Goal: Task Accomplishment & Management: Manage account settings

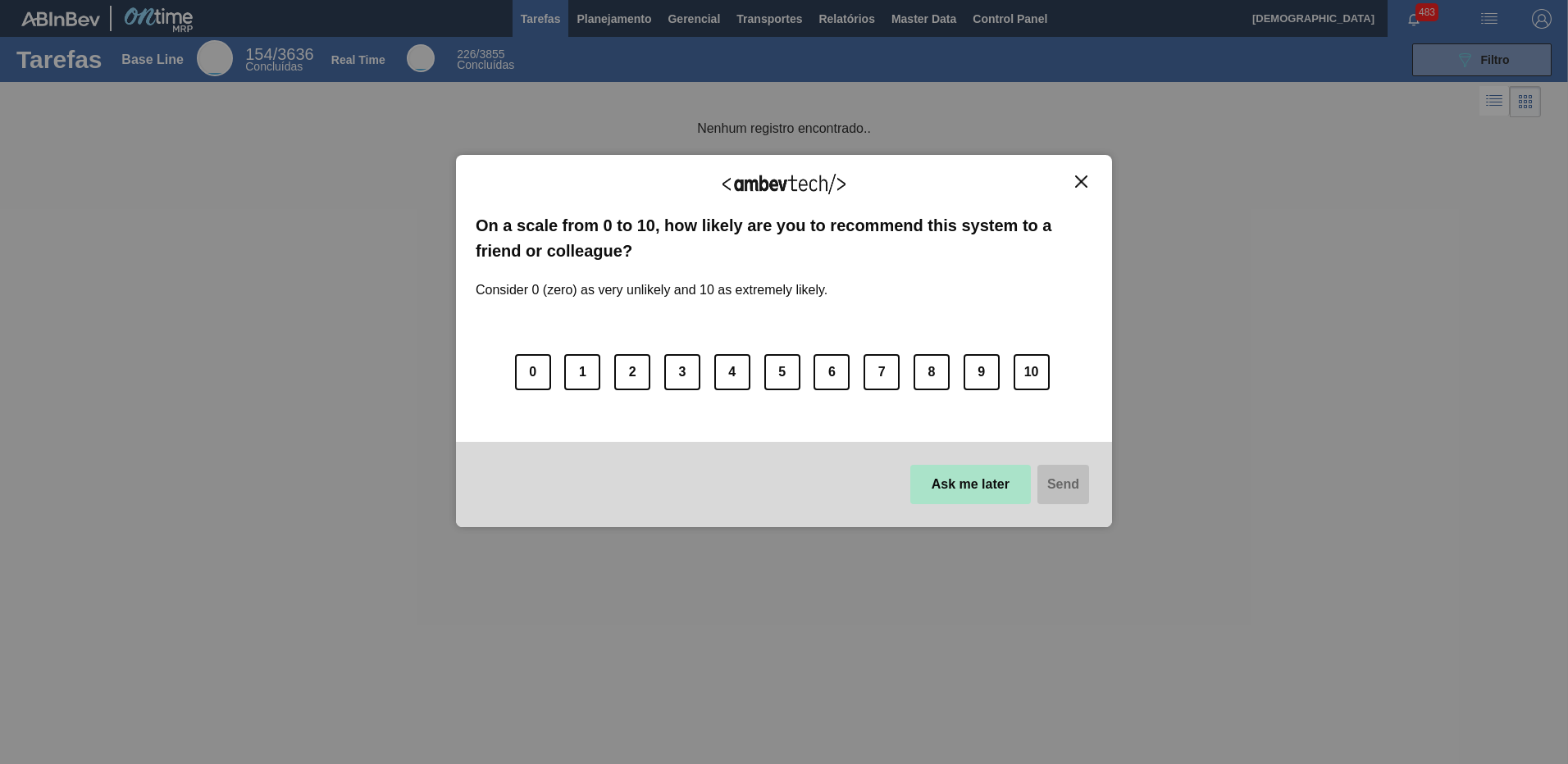
click at [994, 486] on button "Ask me later" at bounding box center [970, 484] width 121 height 39
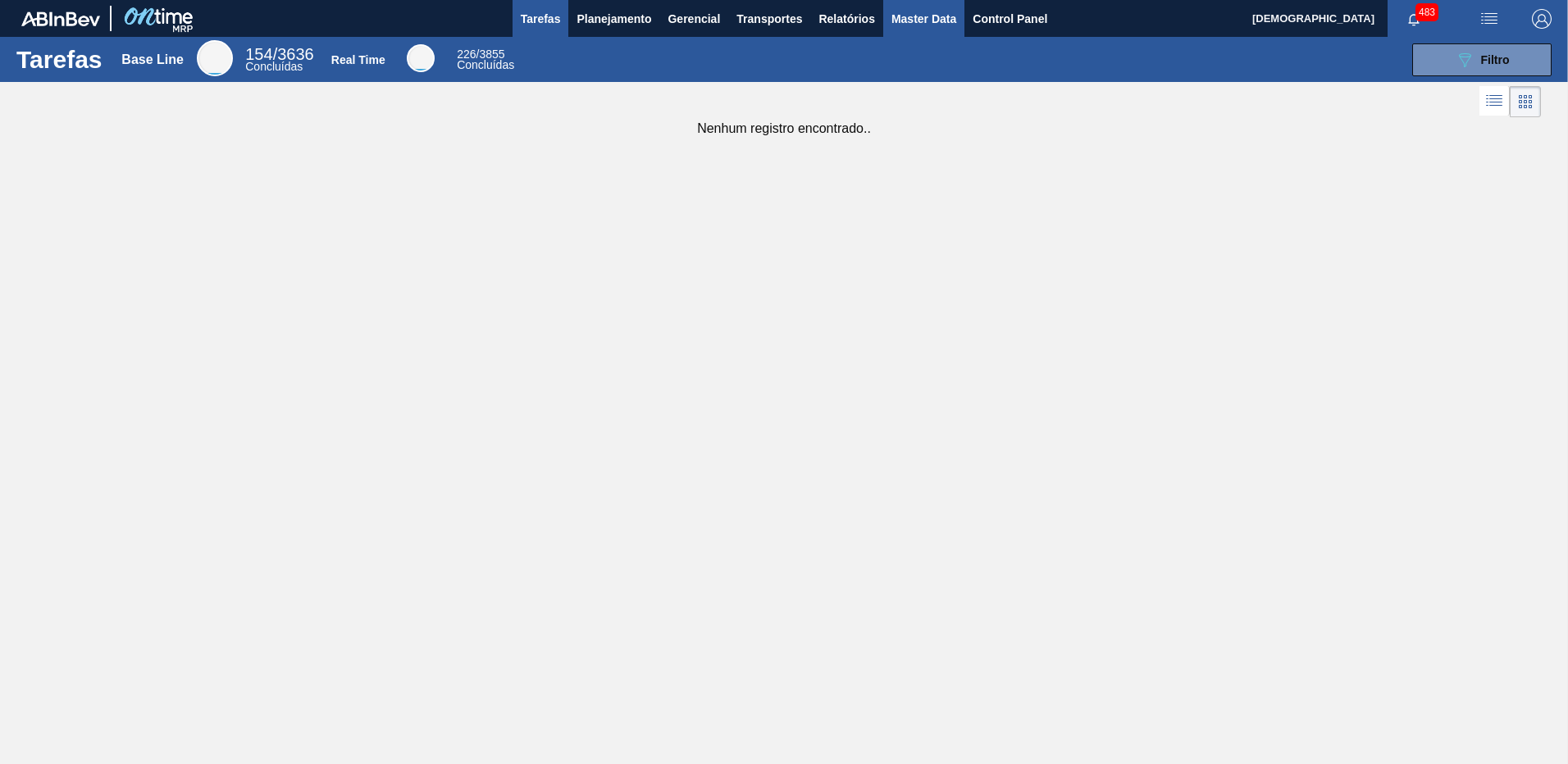
drag, startPoint x: 931, startPoint y: 9, endPoint x: 932, endPoint y: 25, distance: 16.0
click at [931, 9] on span "Master Data" at bounding box center [923, 18] width 65 height 20
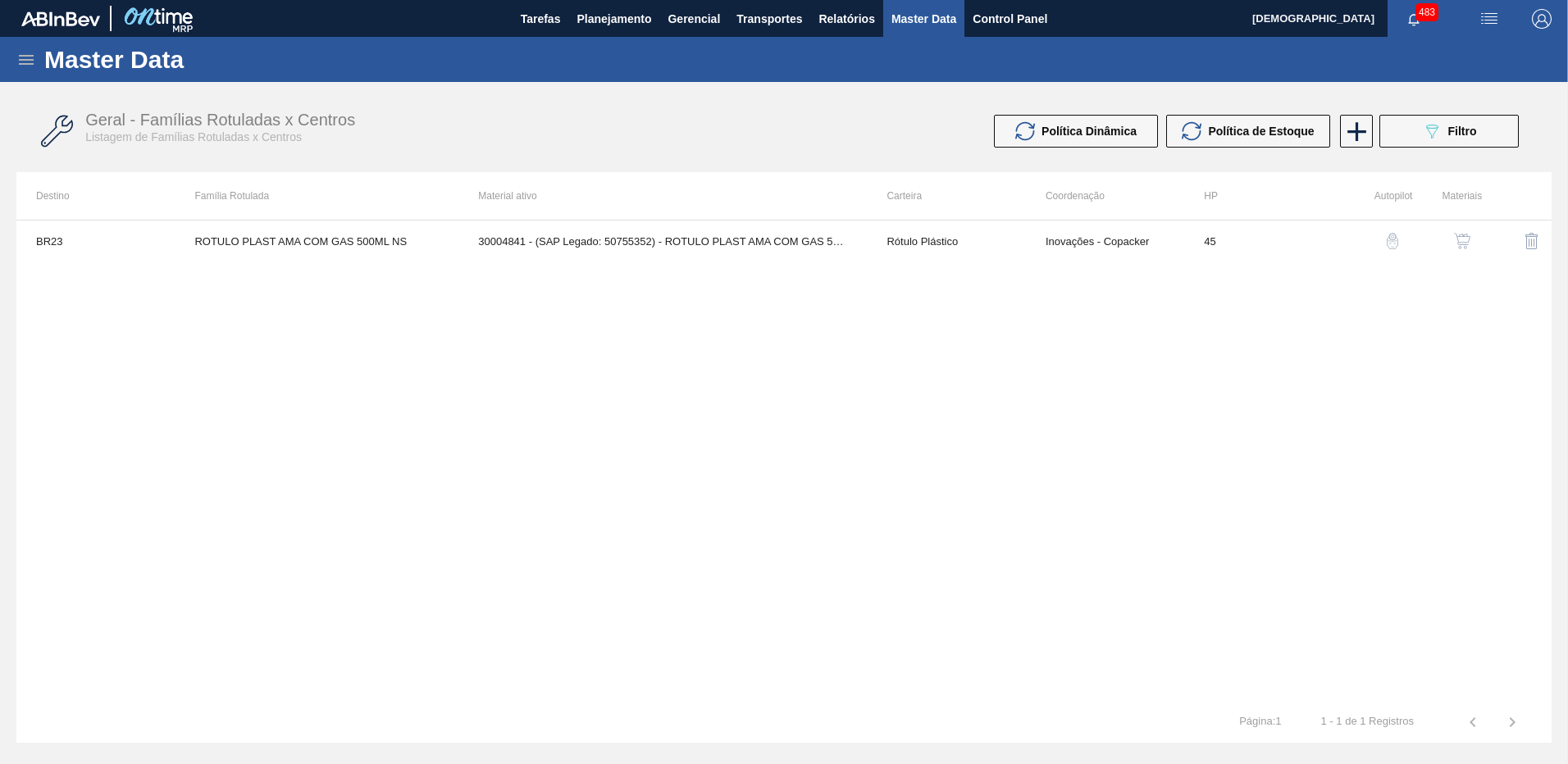
click at [26, 60] on icon at bounding box center [26, 59] width 15 height 10
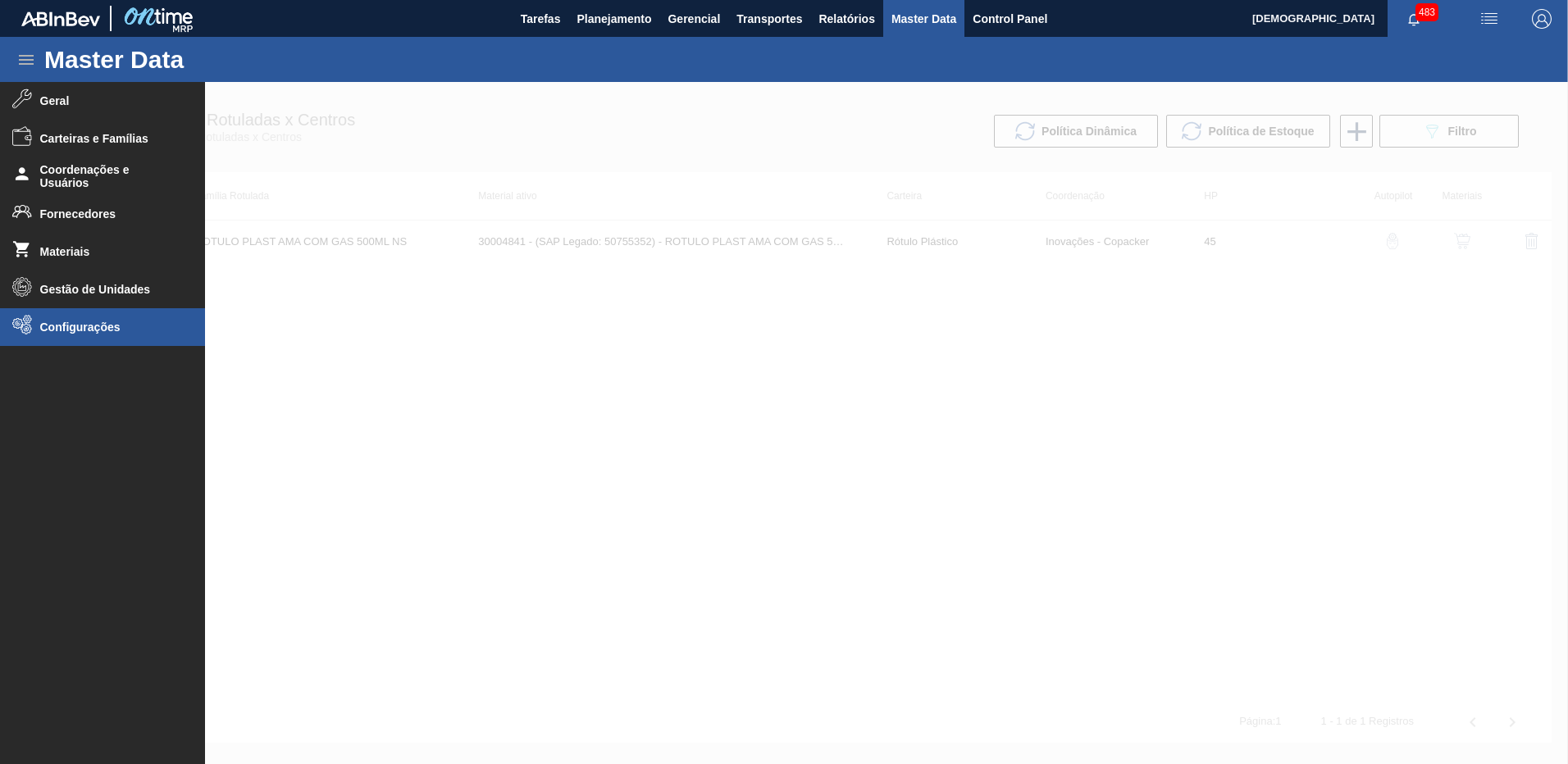
click at [102, 318] on li "Configurações" at bounding box center [102, 326] width 205 height 37
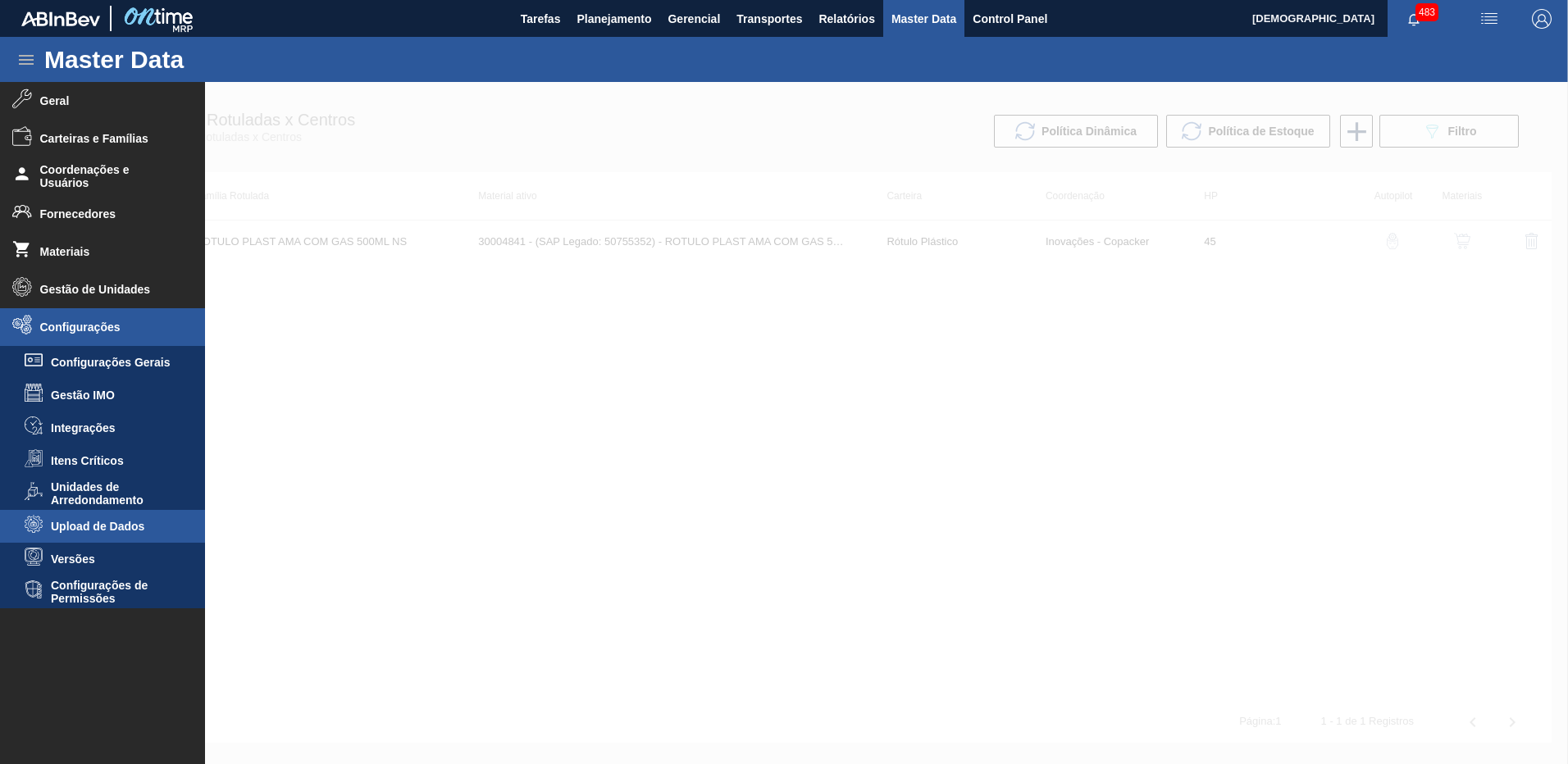
click at [121, 523] on span "Upload de Dados" at bounding box center [115, 526] width 127 height 13
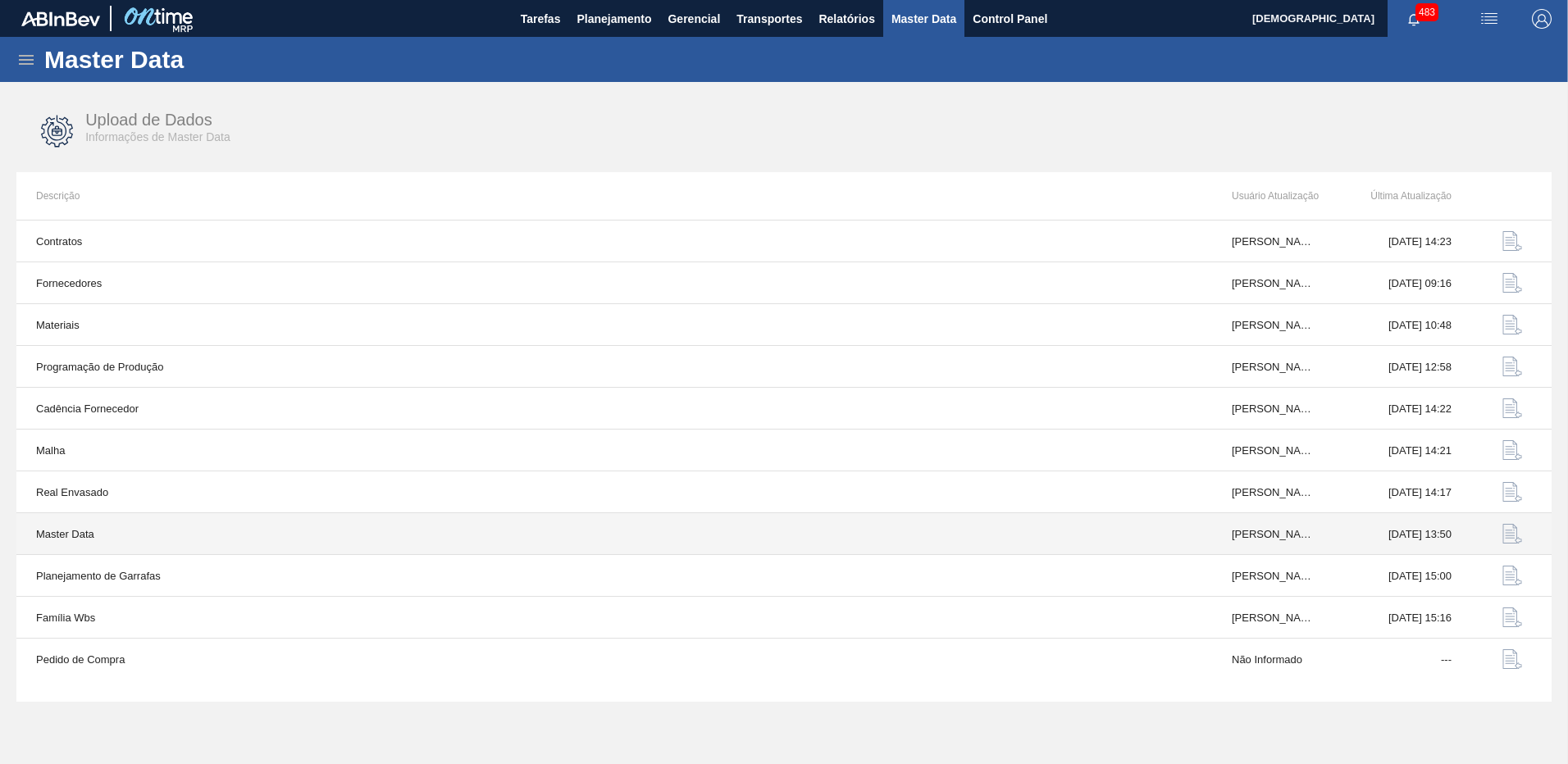
click at [1500, 536] on button "button" at bounding box center [1512, 533] width 39 height 39
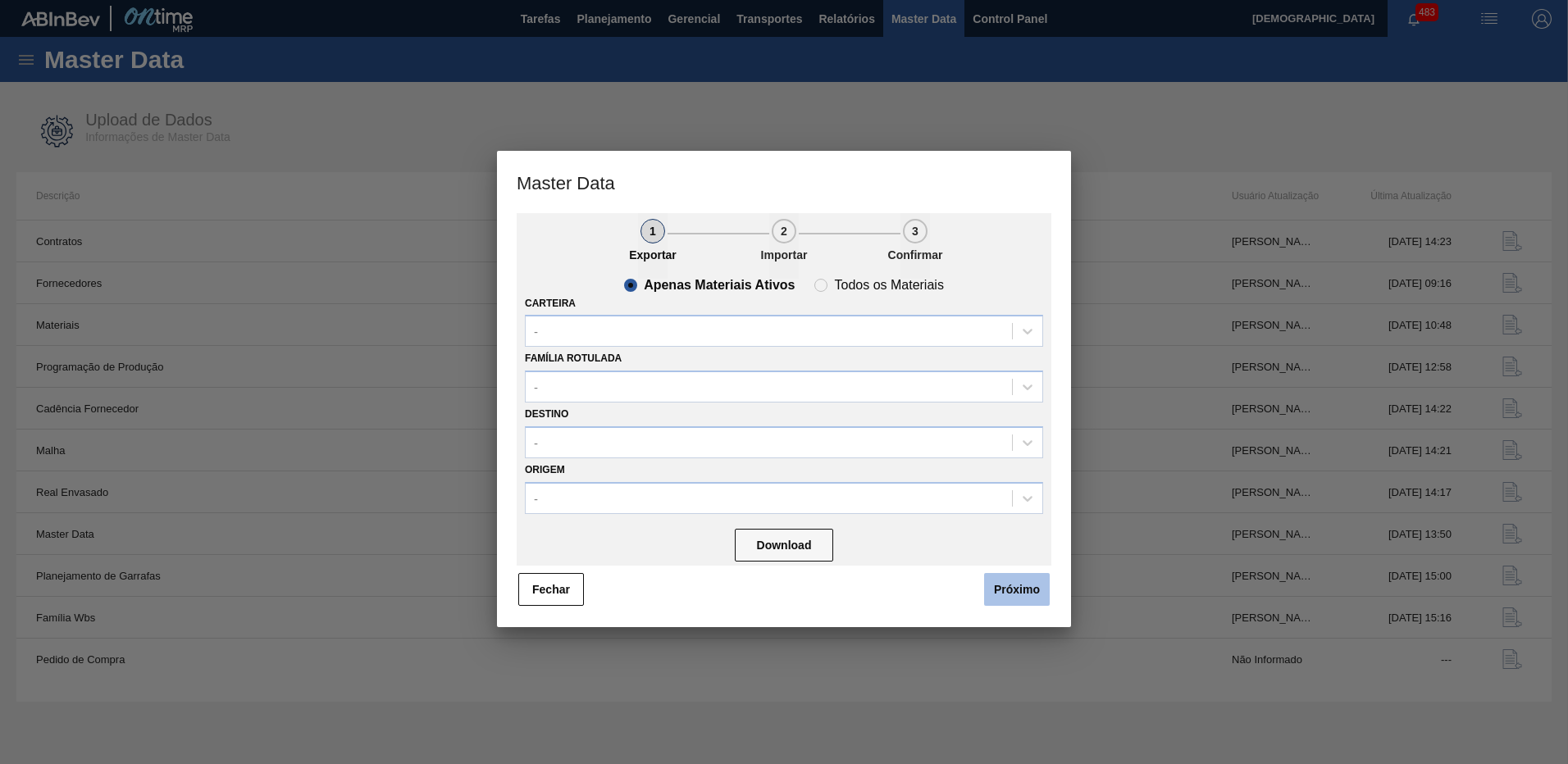
click at [1007, 589] on button "Próximo" at bounding box center [1017, 590] width 66 height 33
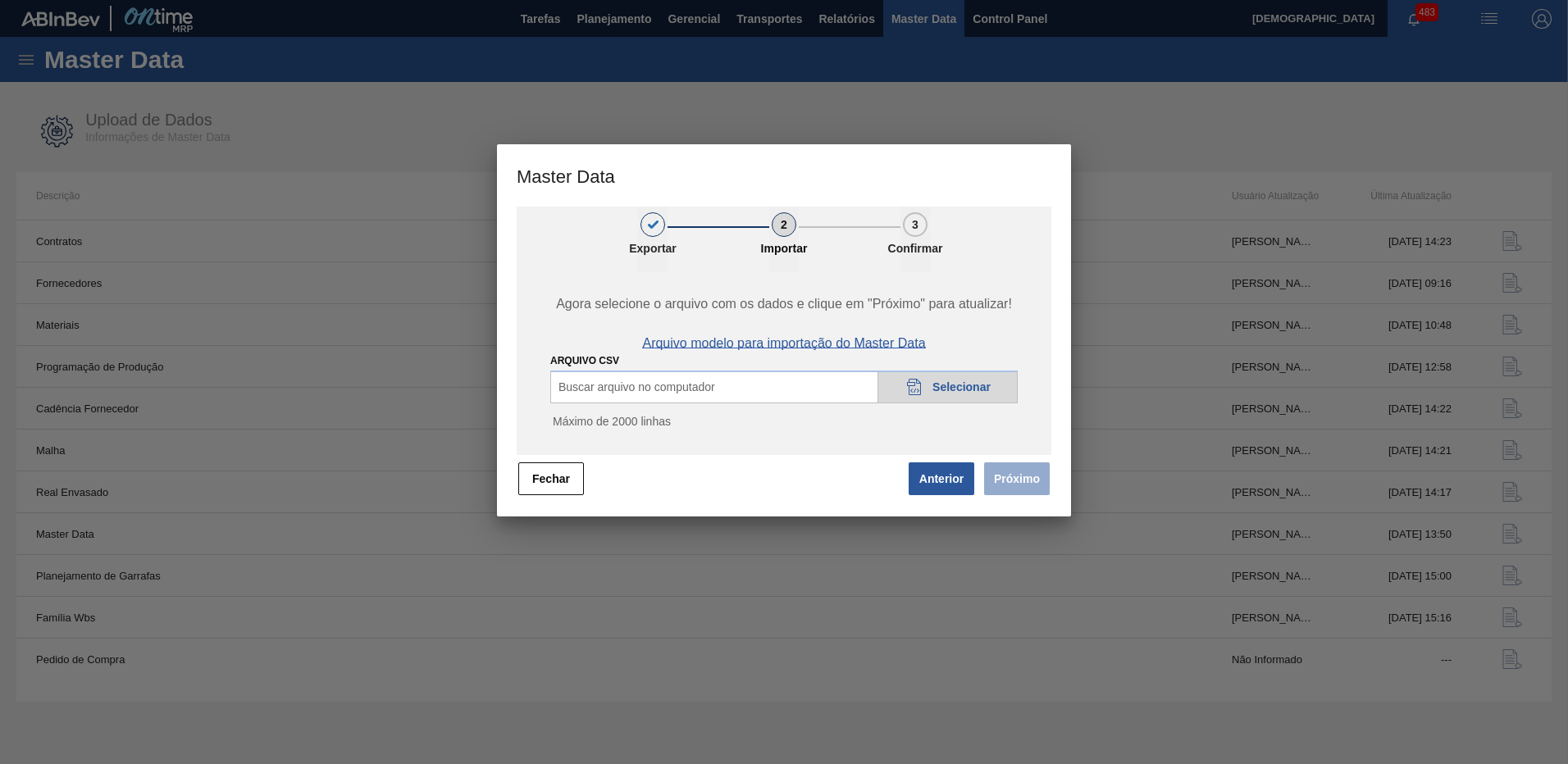
click at [804, 339] on span "Arquivo modelo para importação do Master Data" at bounding box center [784, 343] width 283 height 15
click at [562, 469] on button "Fechar" at bounding box center [551, 479] width 66 height 33
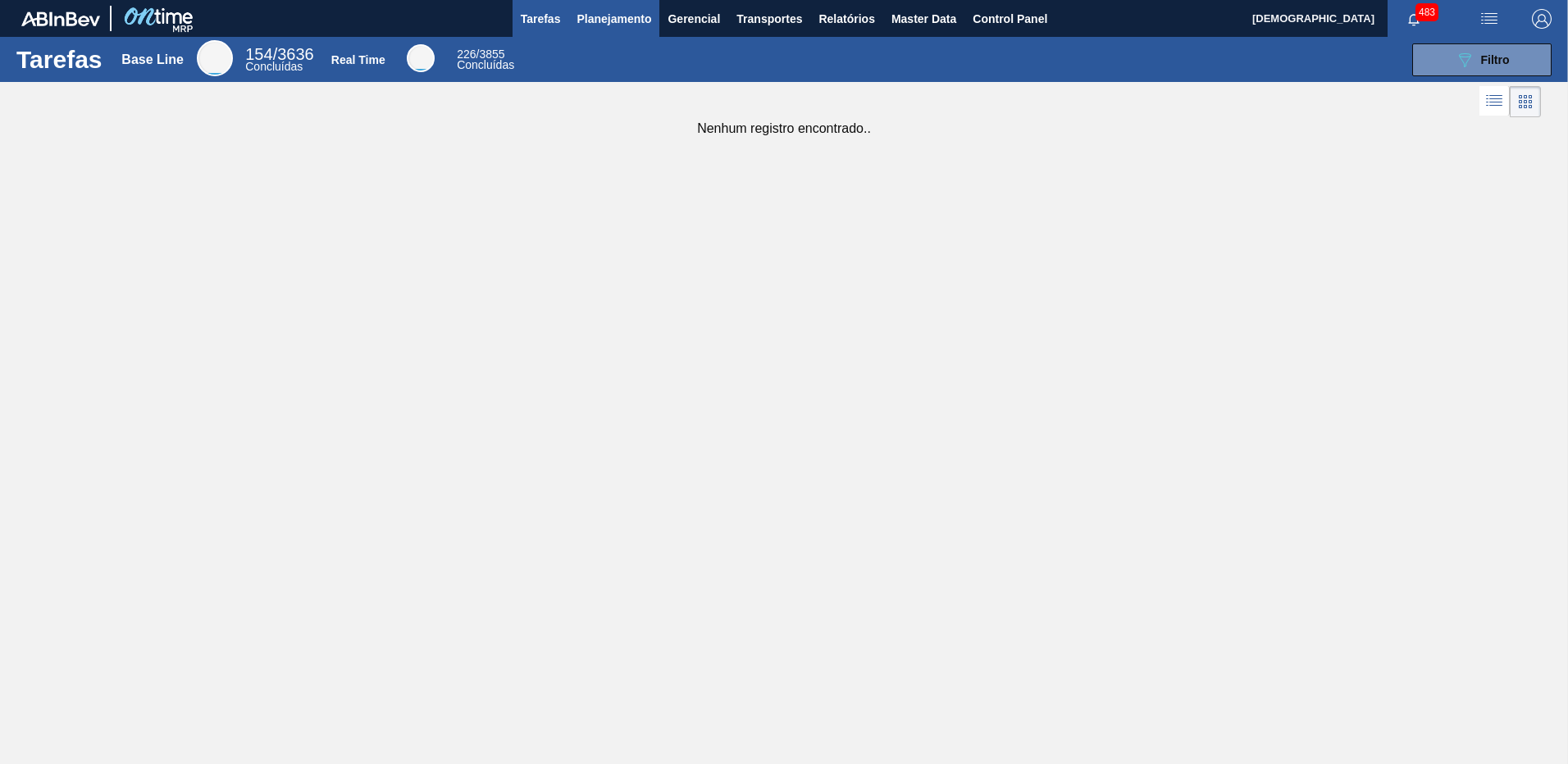
click at [610, 23] on span "Planejamento" at bounding box center [613, 18] width 75 height 20
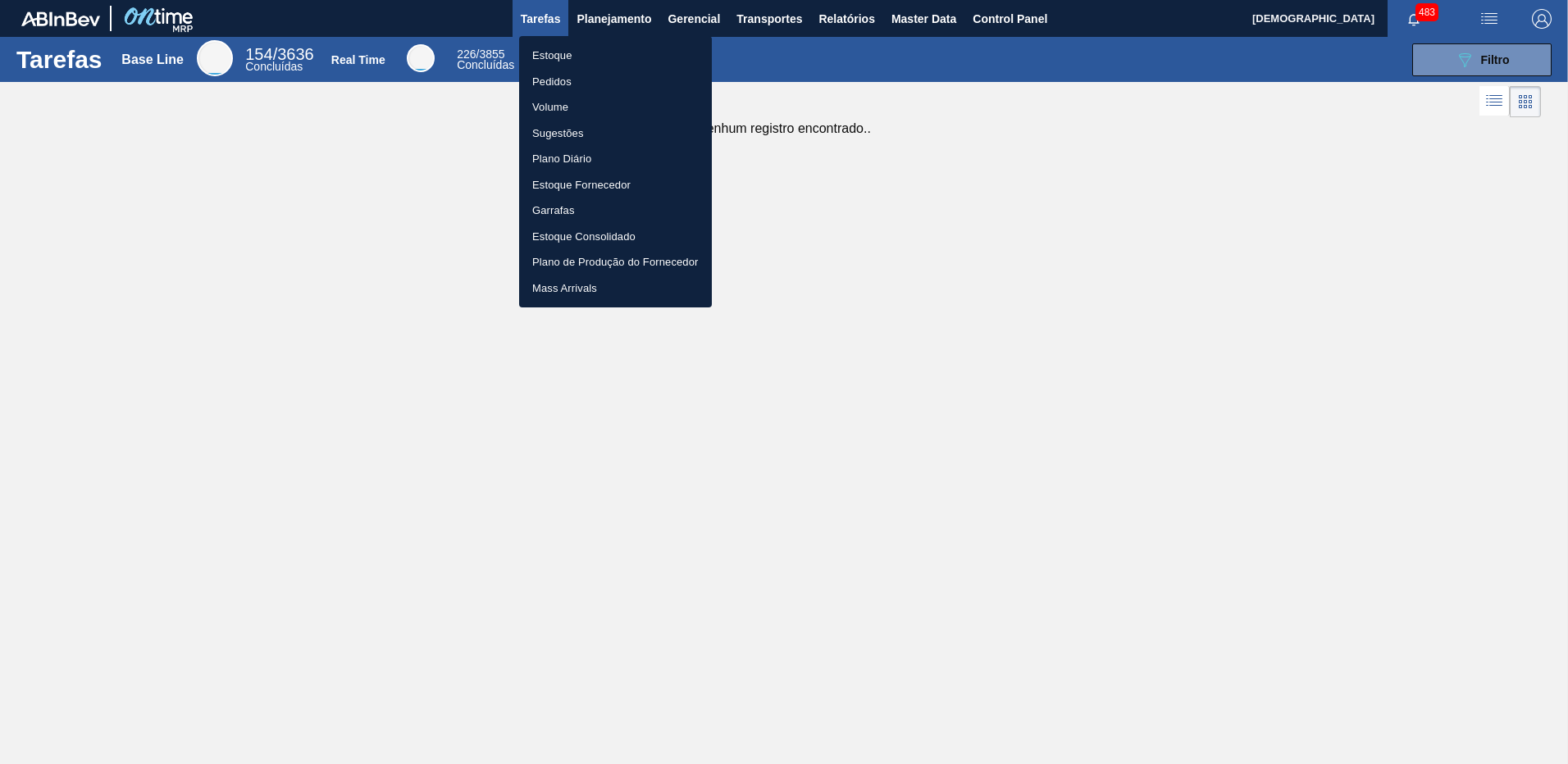
drag, startPoint x: 557, startPoint y: 86, endPoint x: 1405, endPoint y: 76, distance: 848.1
click at [557, 86] on li "Pedidos" at bounding box center [615, 82] width 193 height 26
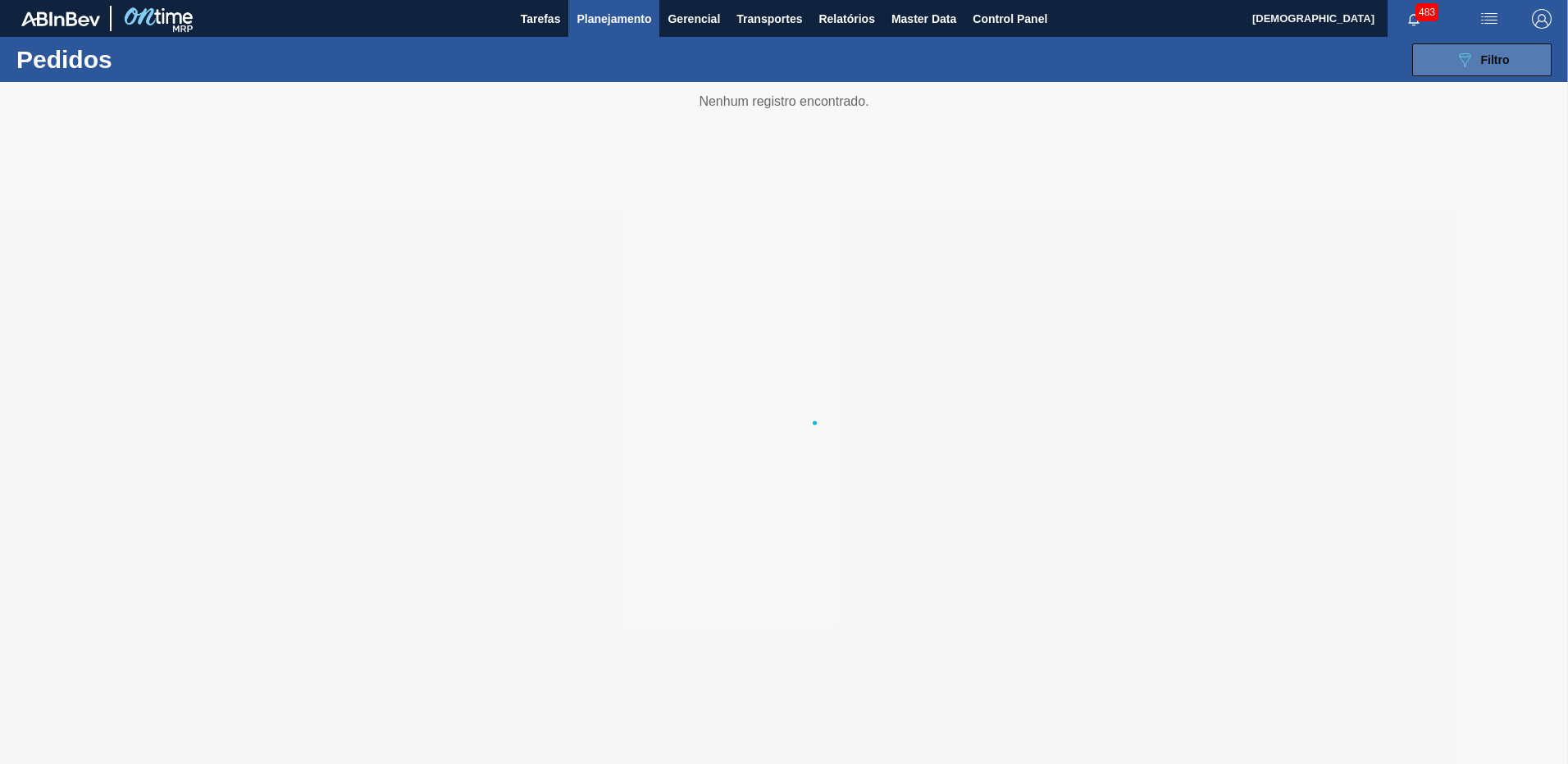
click at [1473, 57] on icon "089F7B8B-B2A5-4AFE-B5C0-19BA573D28AC" at bounding box center [1464, 60] width 20 height 20
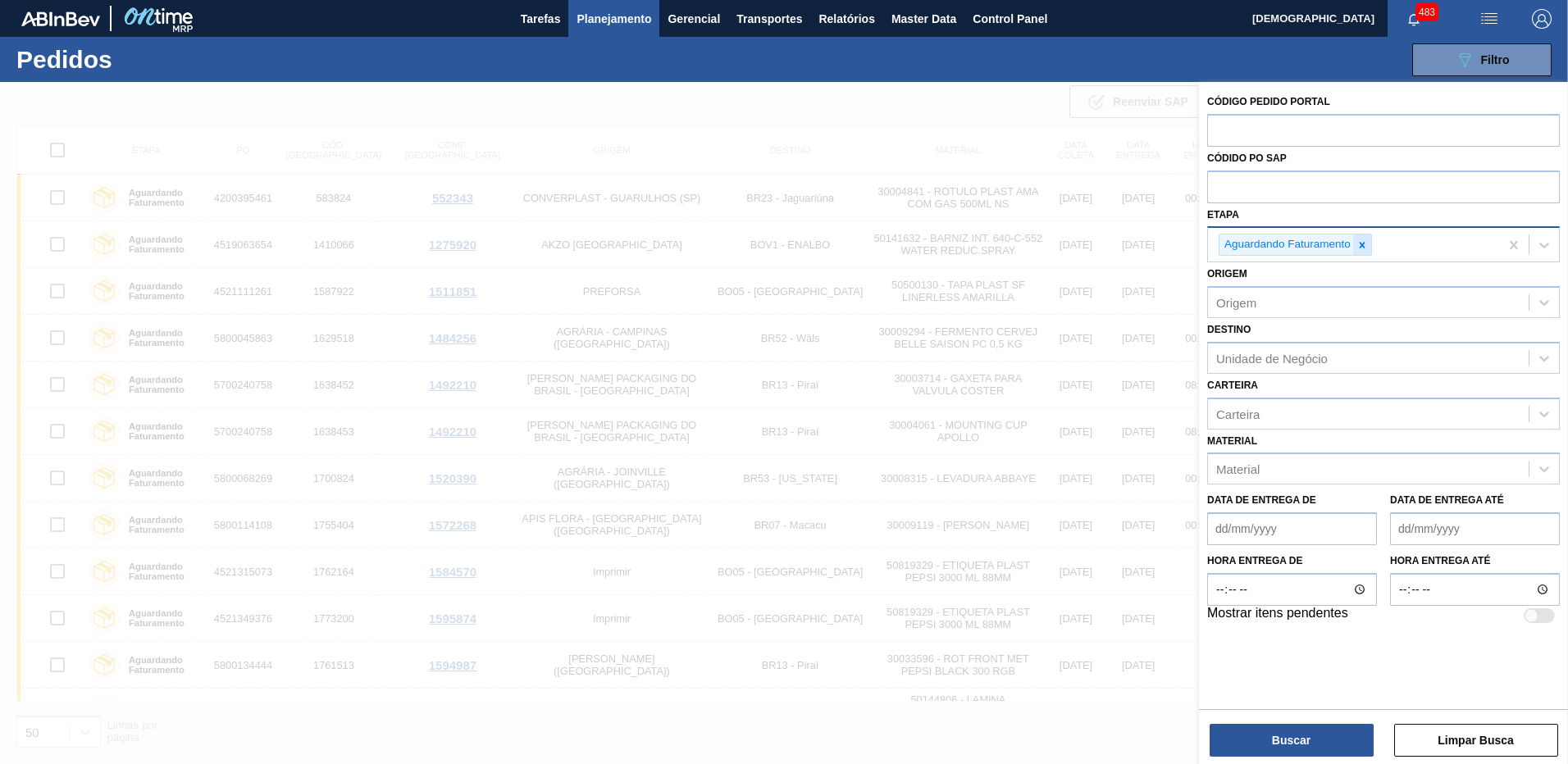
click at [1363, 245] on icon at bounding box center [1361, 245] width 11 height 11
click at [1268, 296] on div "Origem" at bounding box center [1368, 298] width 320 height 23
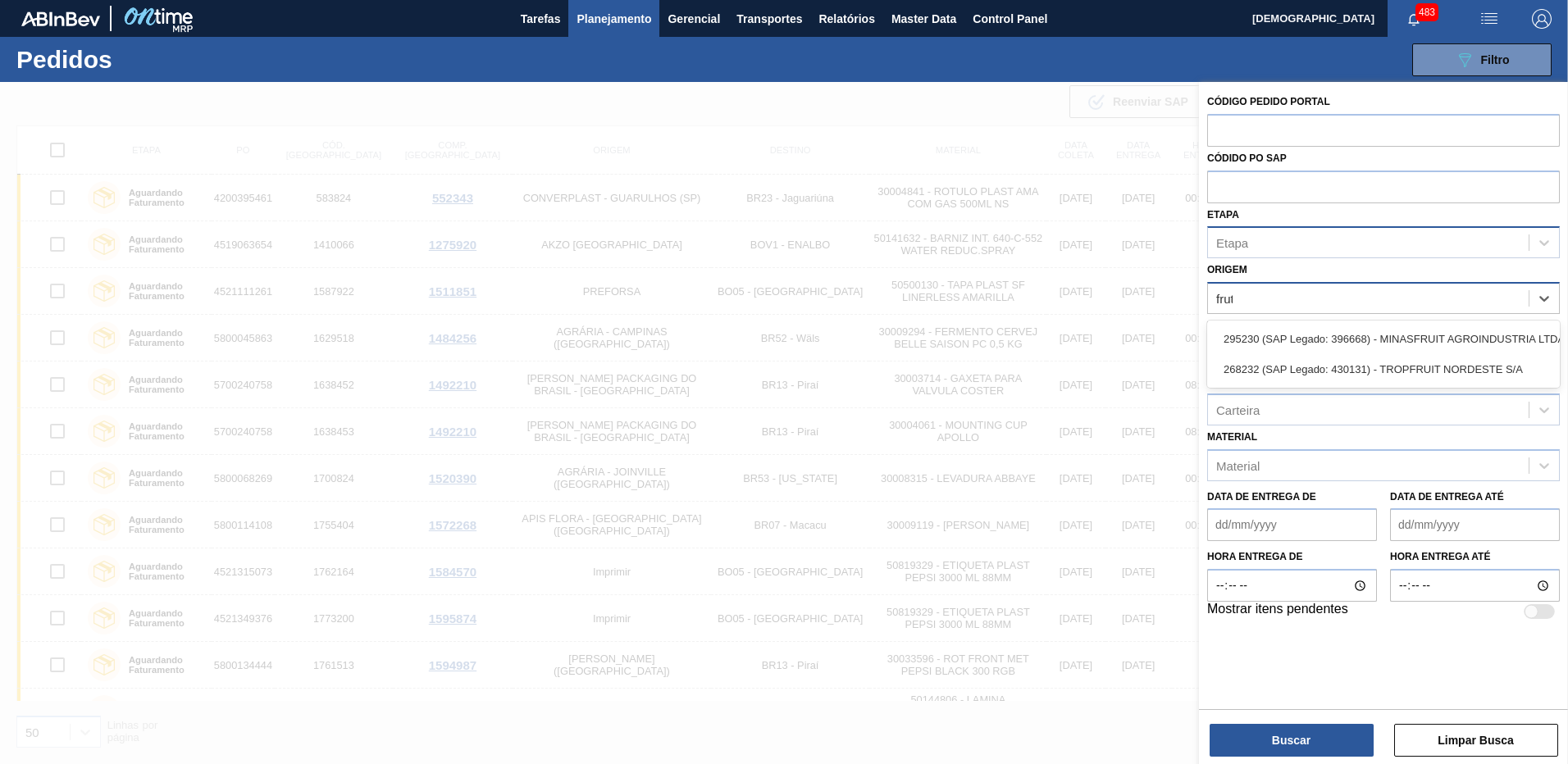
type input "fruta"
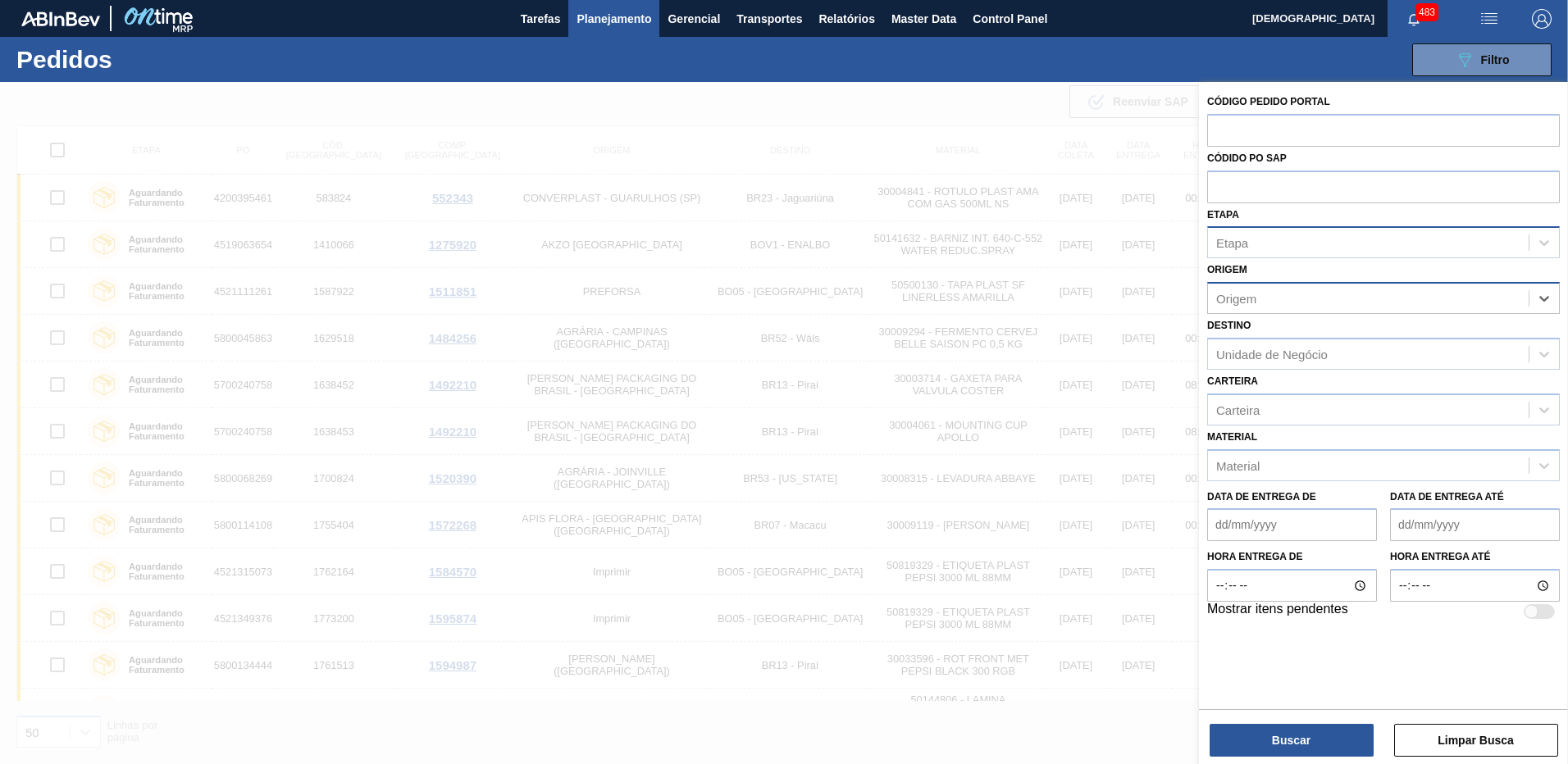
click at [1264, 296] on div "Origem" at bounding box center [1368, 298] width 320 height 23
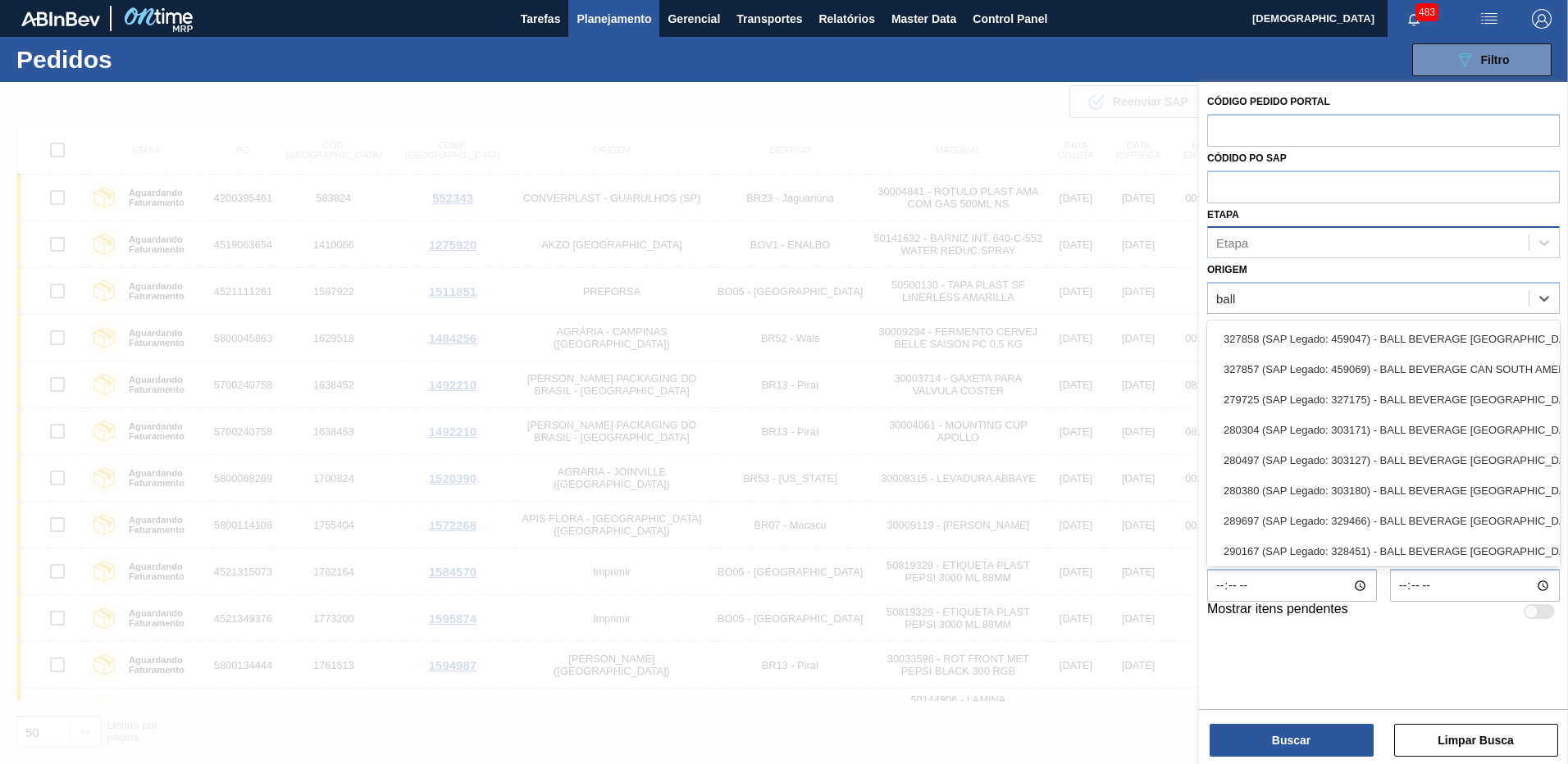
type input "ball"
click at [1365, 690] on div "Código Pedido Portal Códido PO SAP Etapa Etapa Origem option 280380 (SAP Legado…" at bounding box center [1383, 393] width 369 height 624
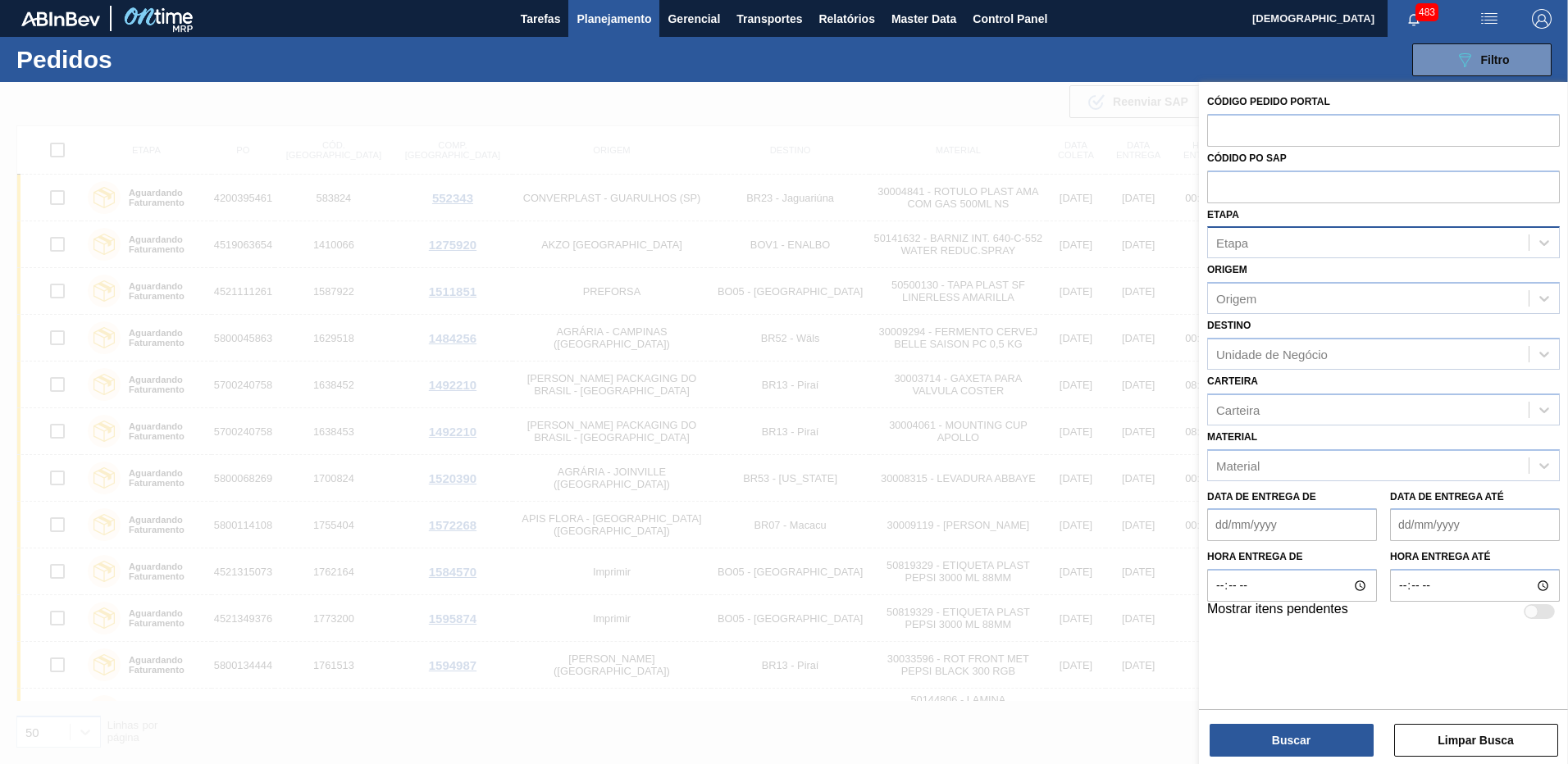
click at [1056, 646] on div at bounding box center [784, 463] width 1568 height 764
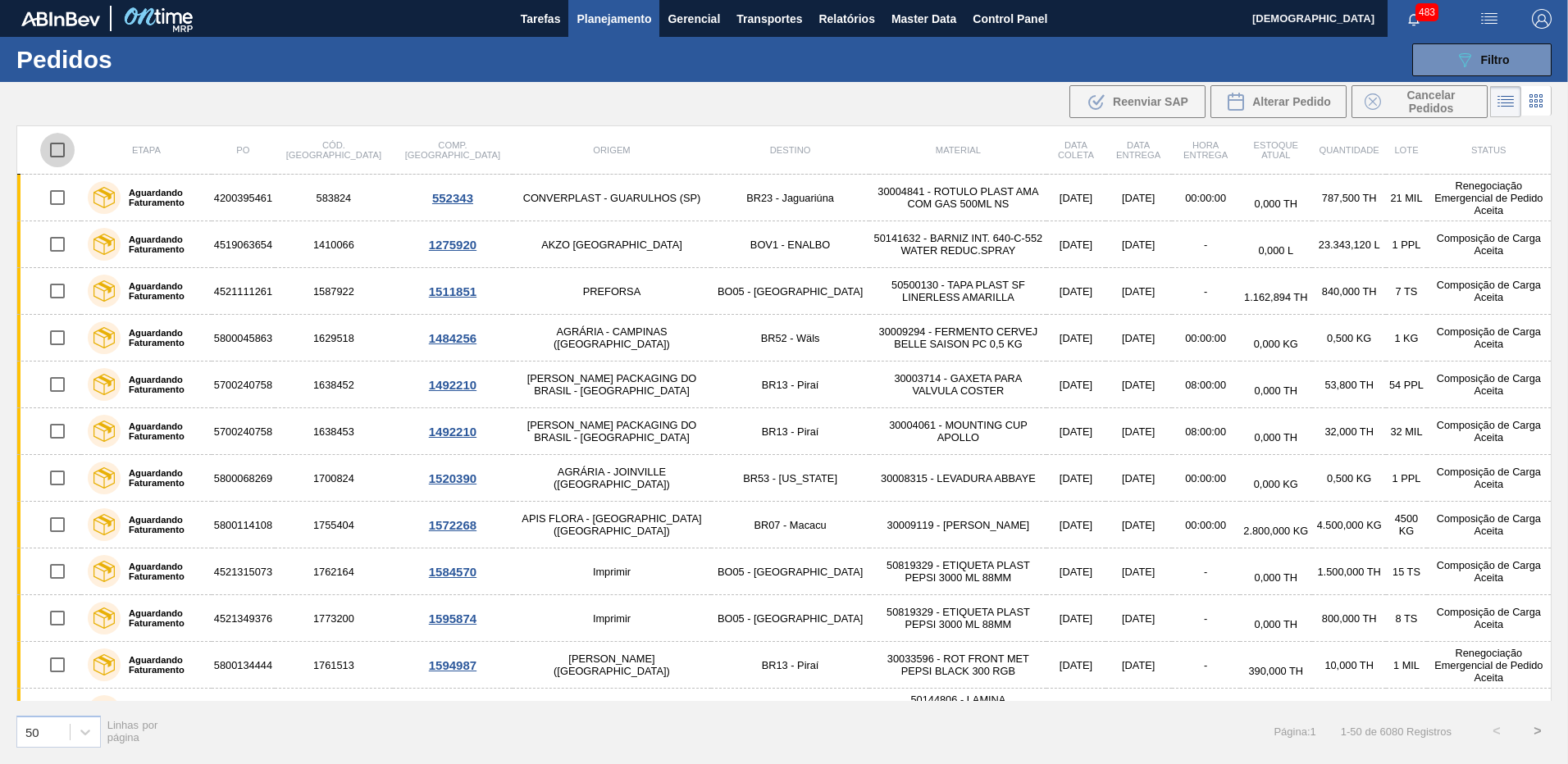
click at [54, 144] on input "checkbox" at bounding box center [57, 150] width 35 height 35
checkbox input "true"
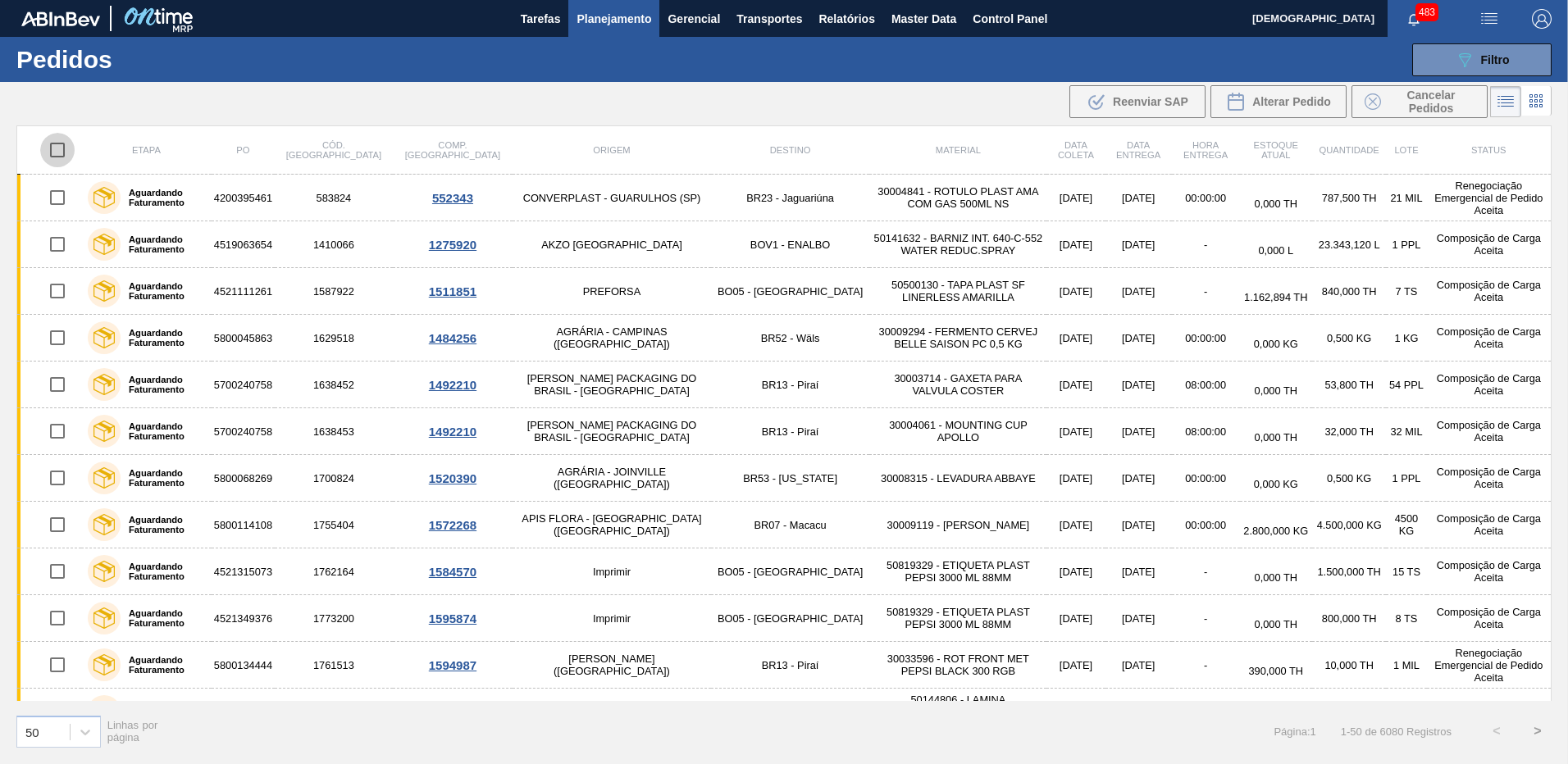
checkbox input "true"
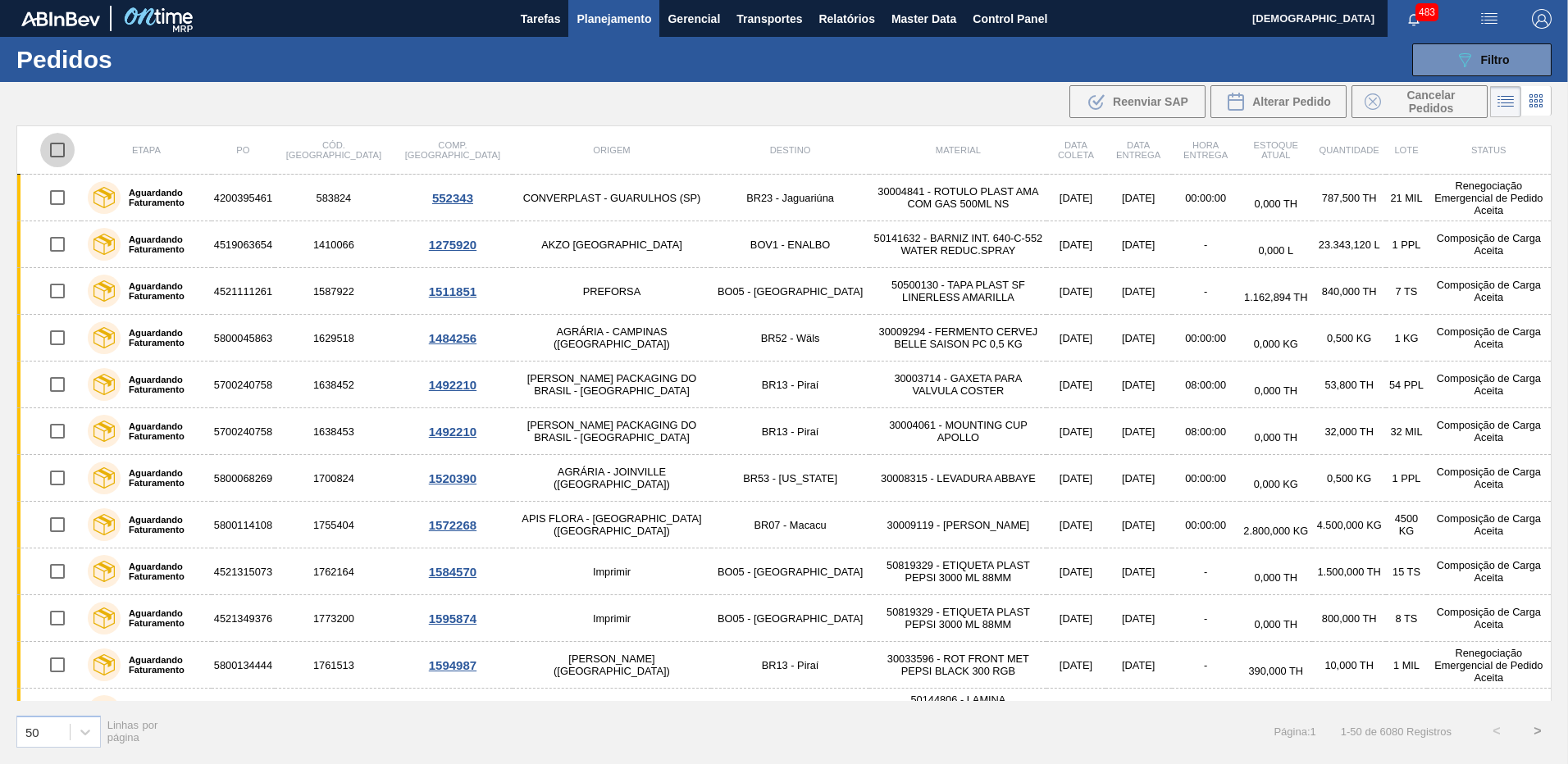
checkbox input "true"
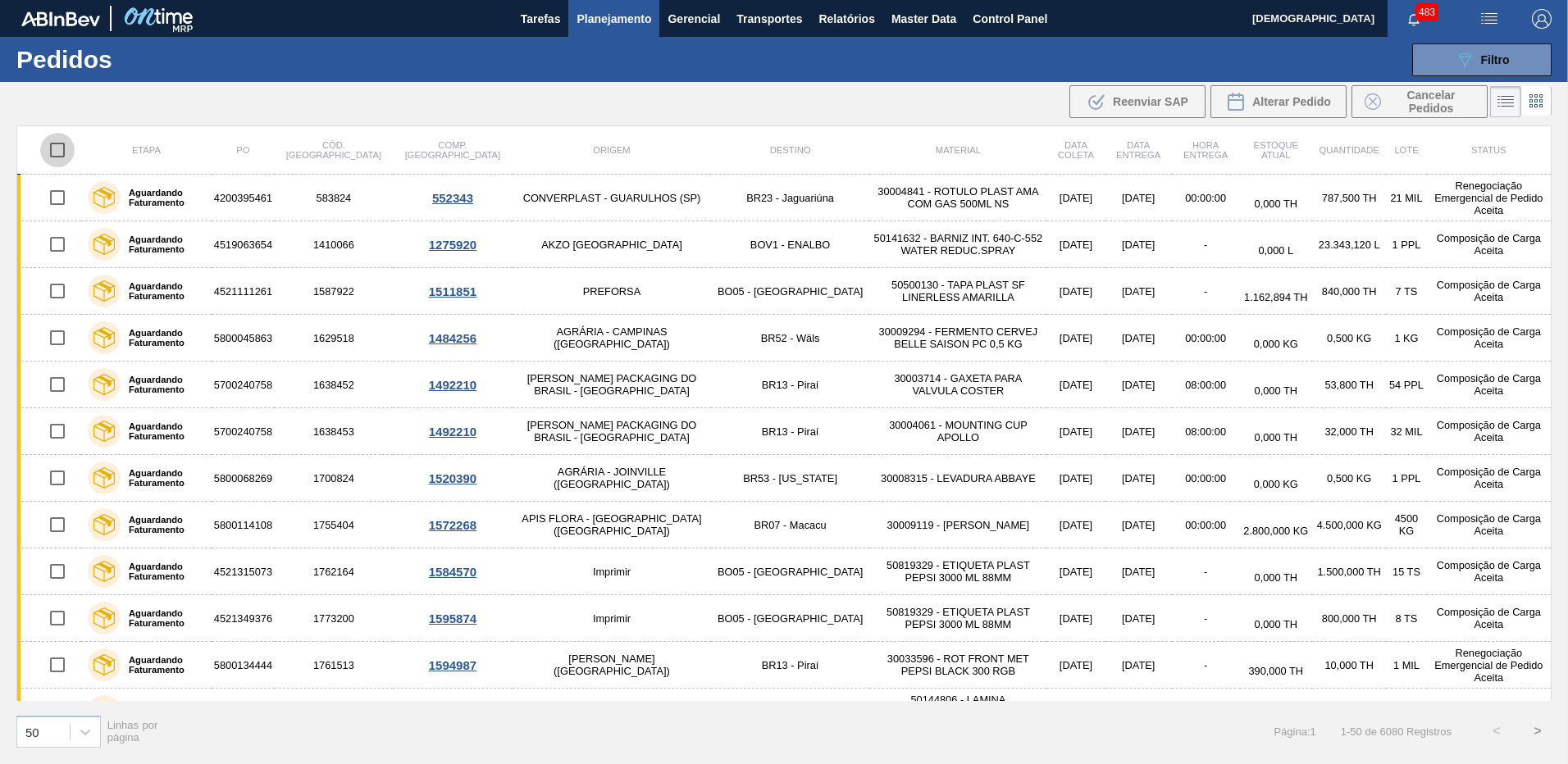
checkbox input "true"
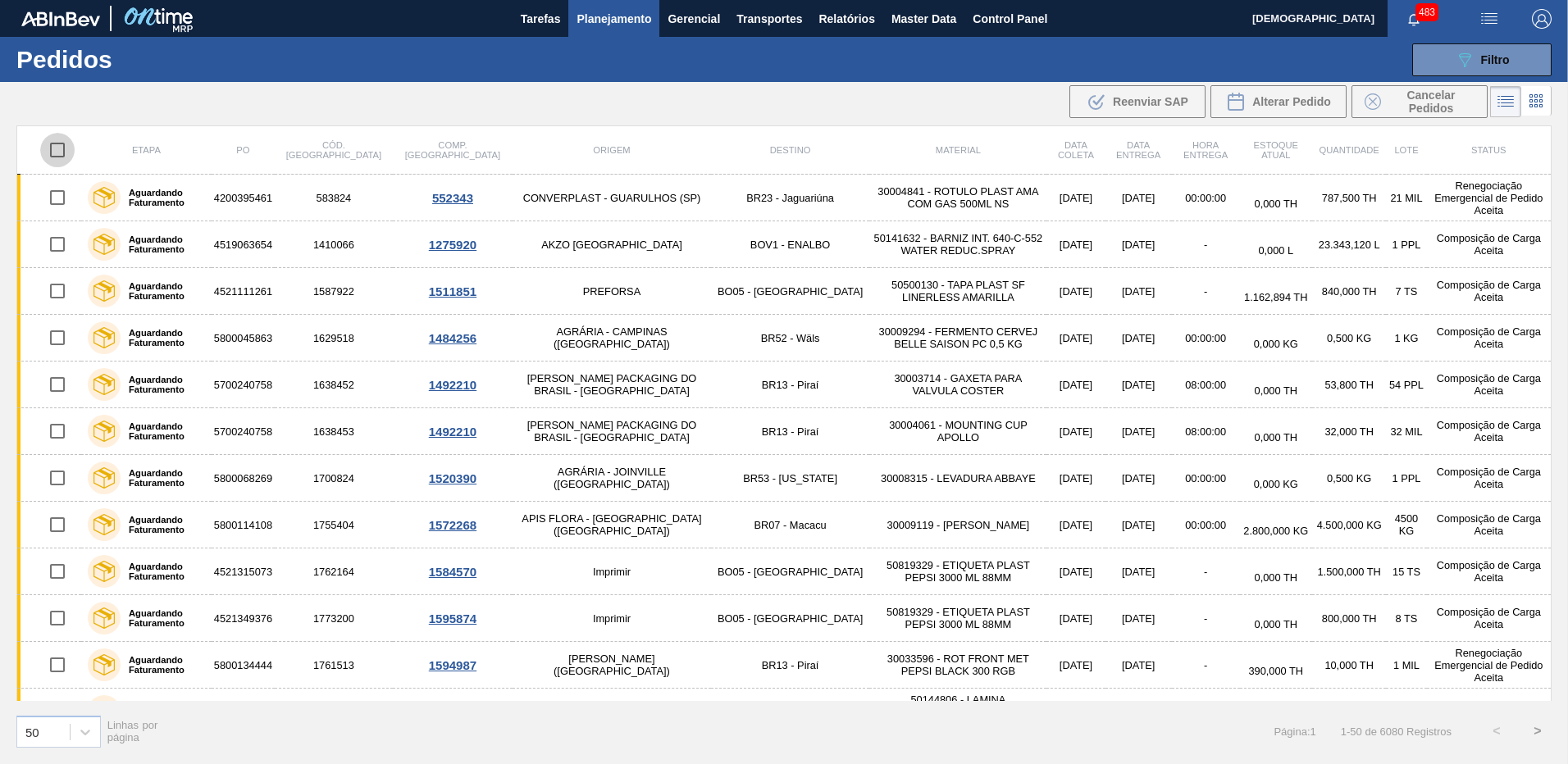
checkbox input "true"
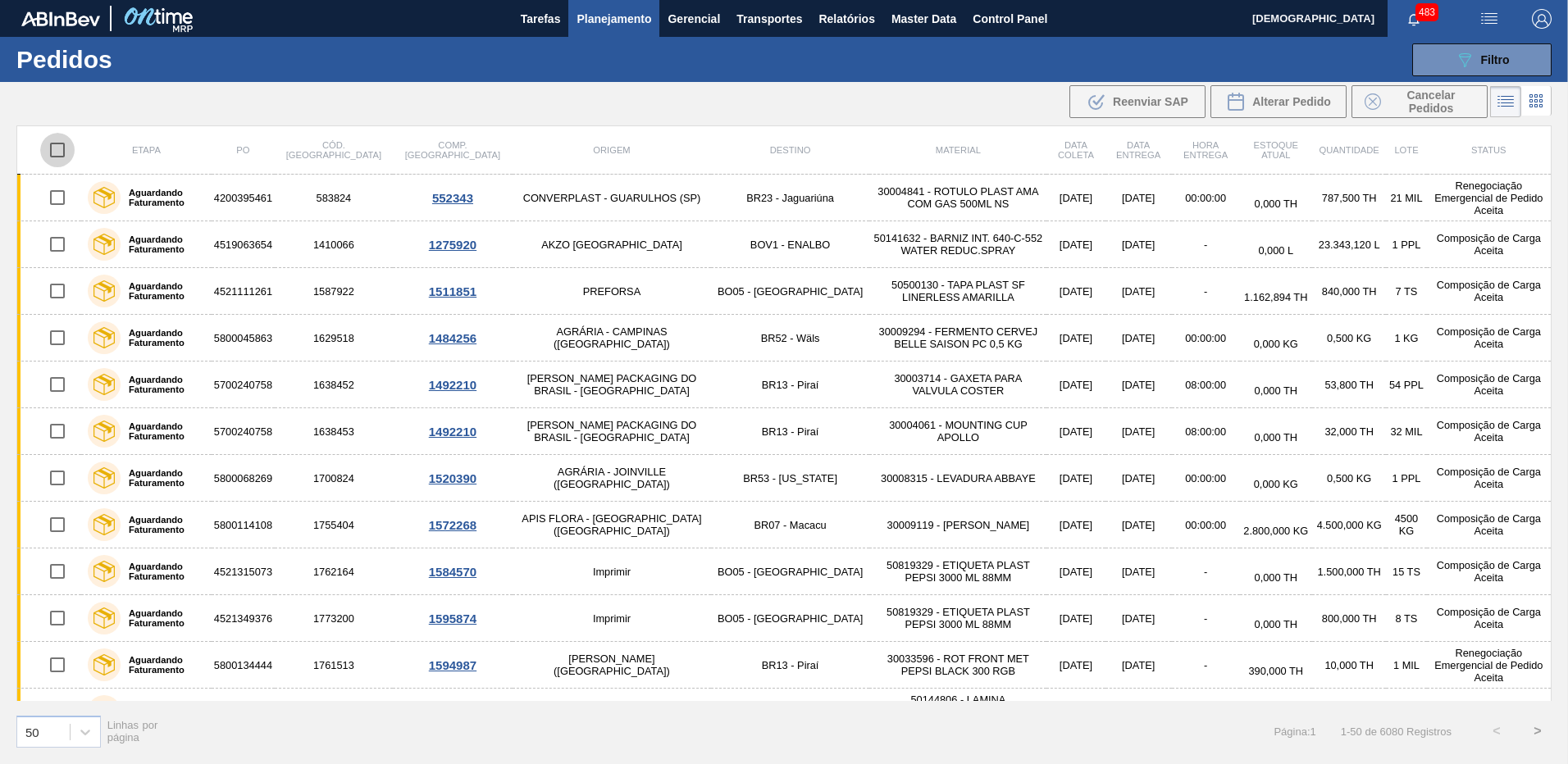
checkbox input "true"
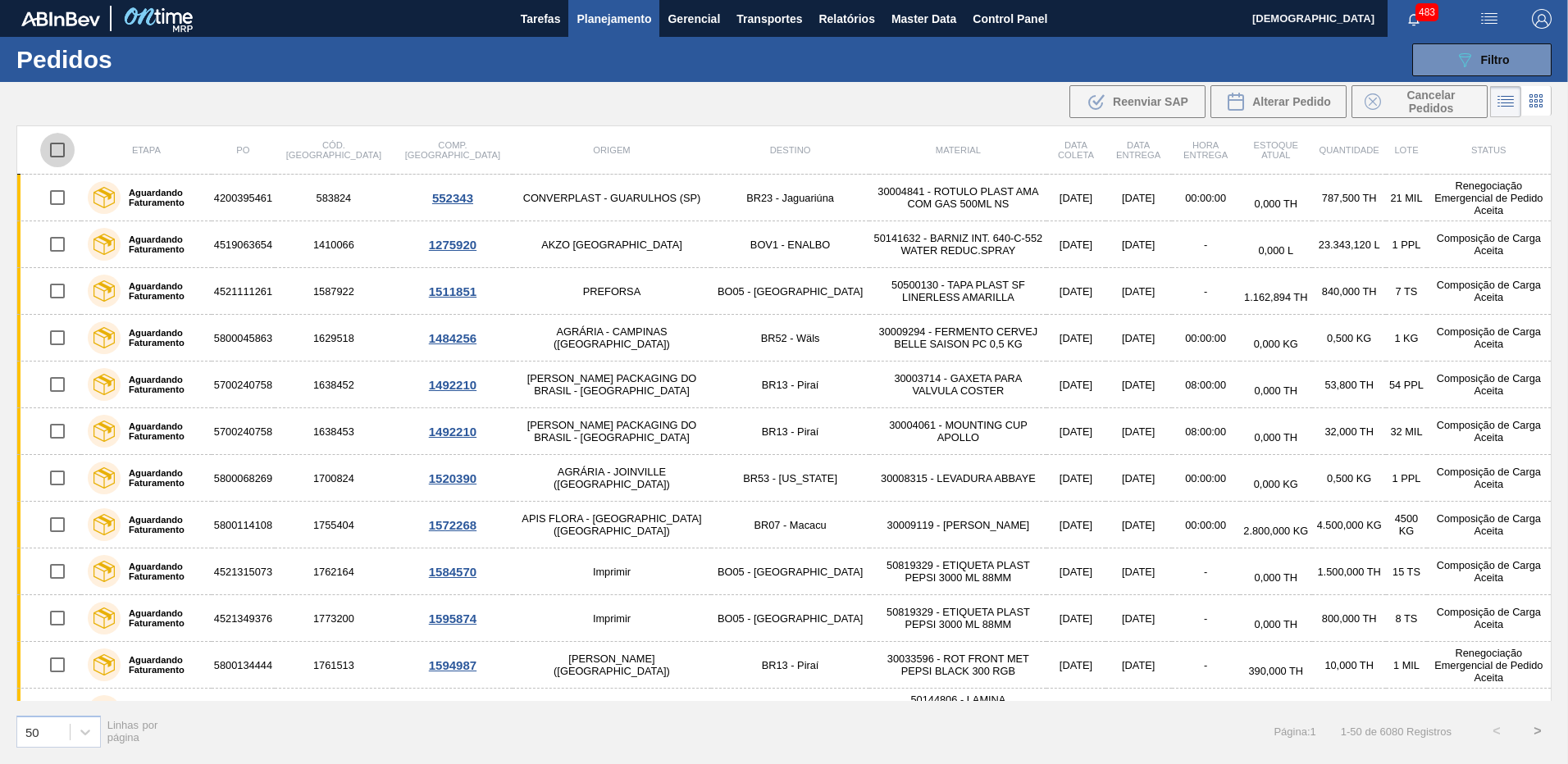
checkbox input "true"
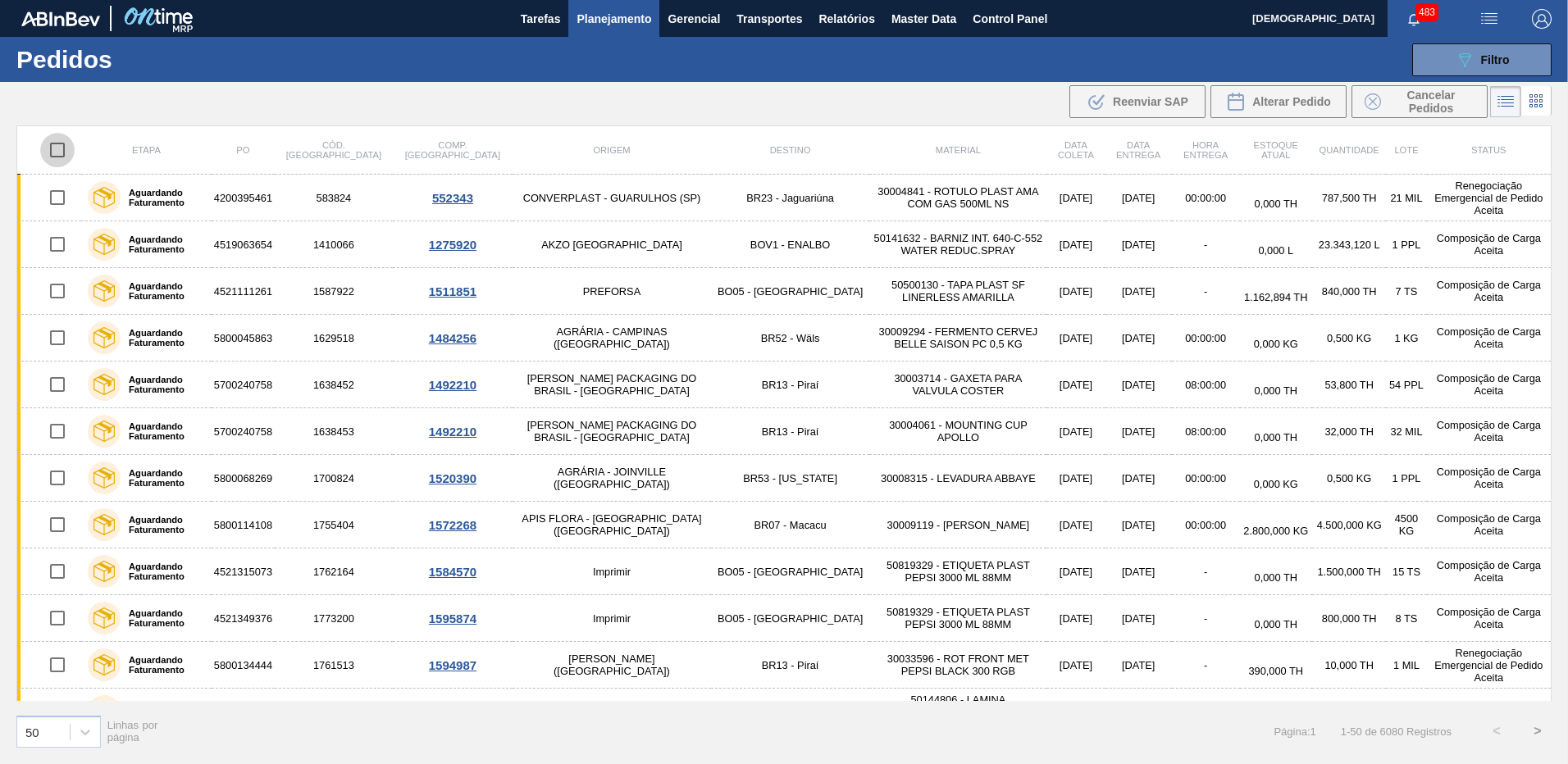
checkbox input "true"
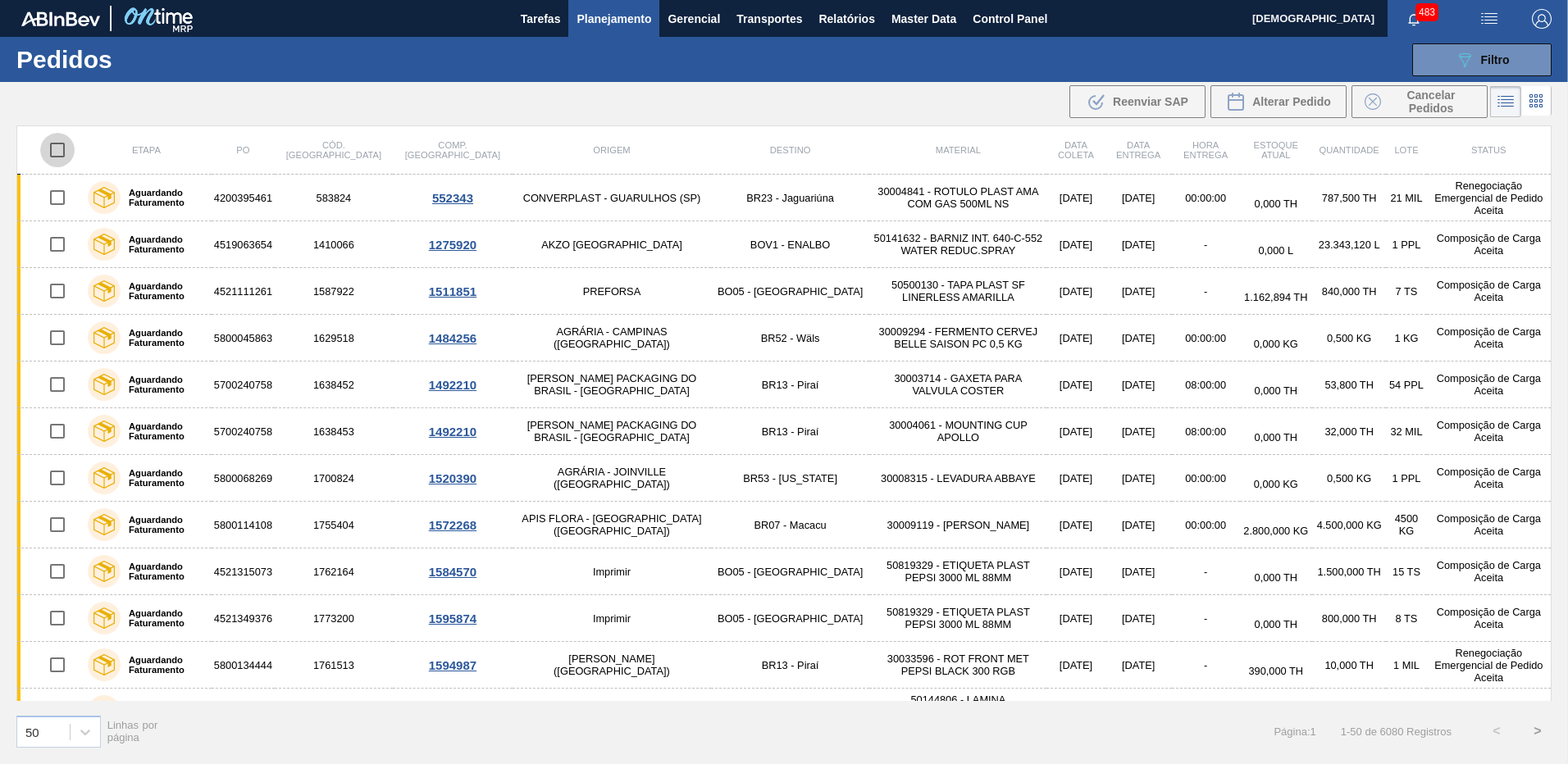
checkbox input "true"
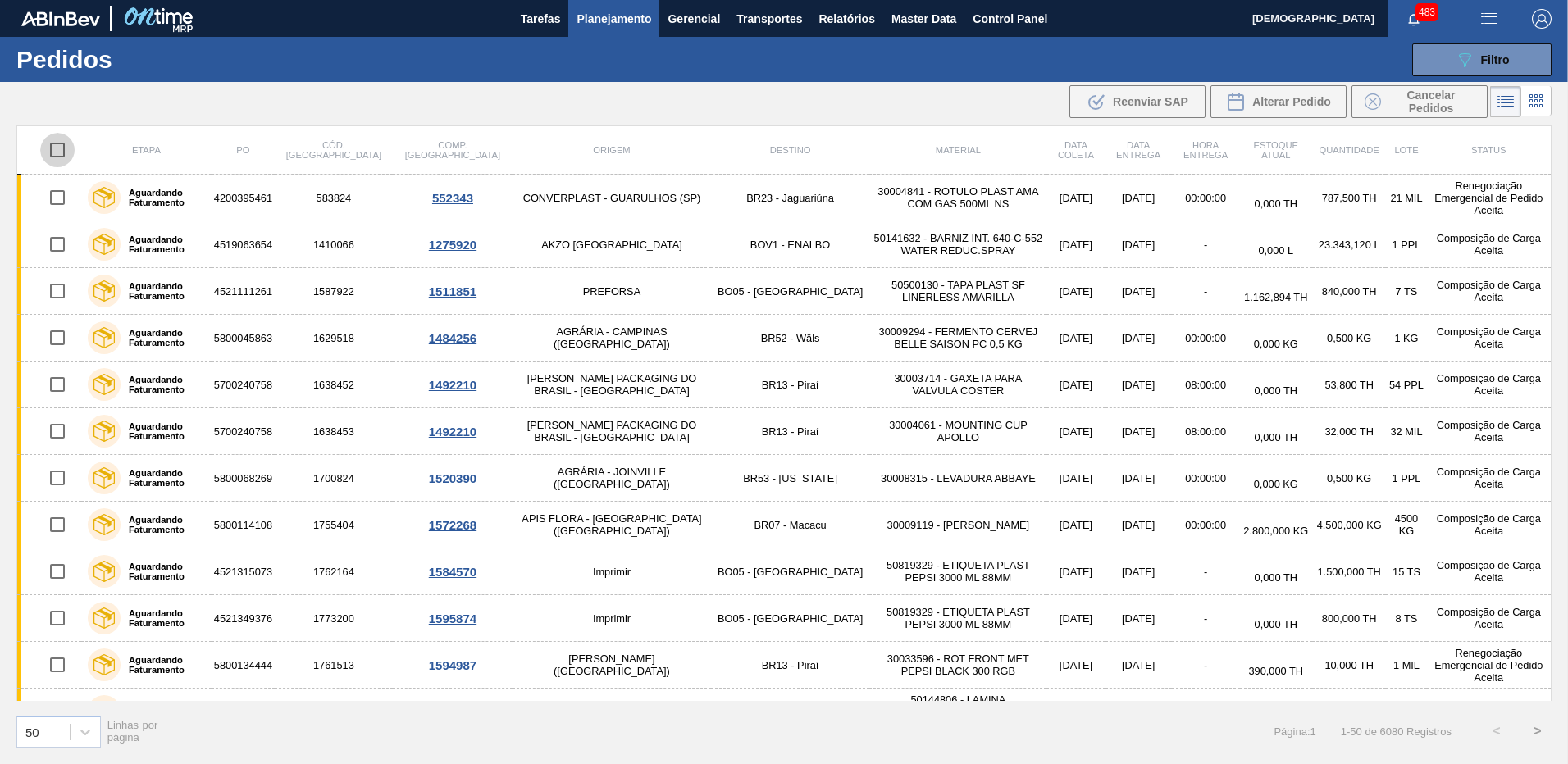
checkbox input "true"
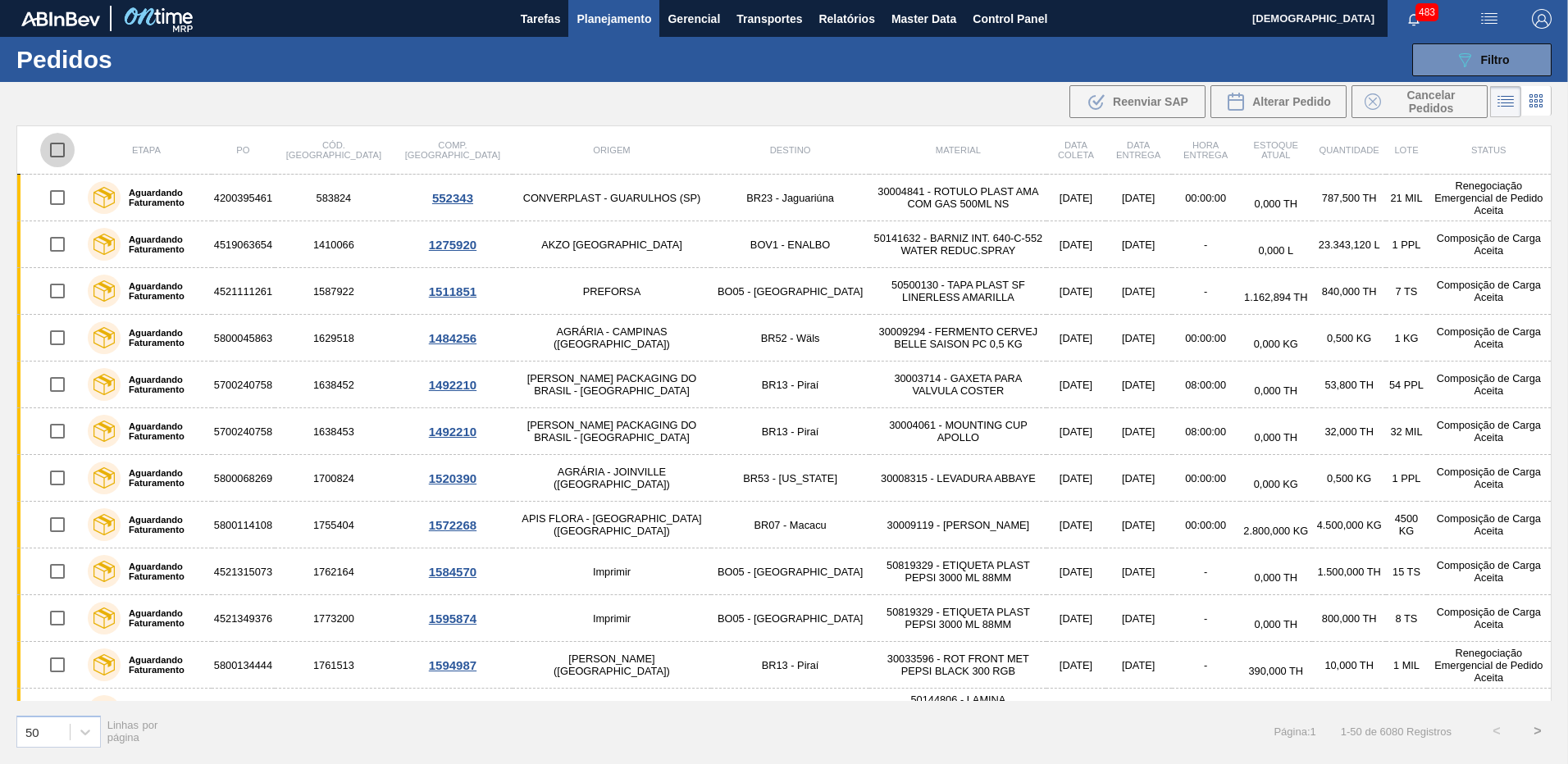
checkbox input "true"
click at [1265, 101] on span "Alterar Pedido" at bounding box center [1291, 101] width 79 height 13
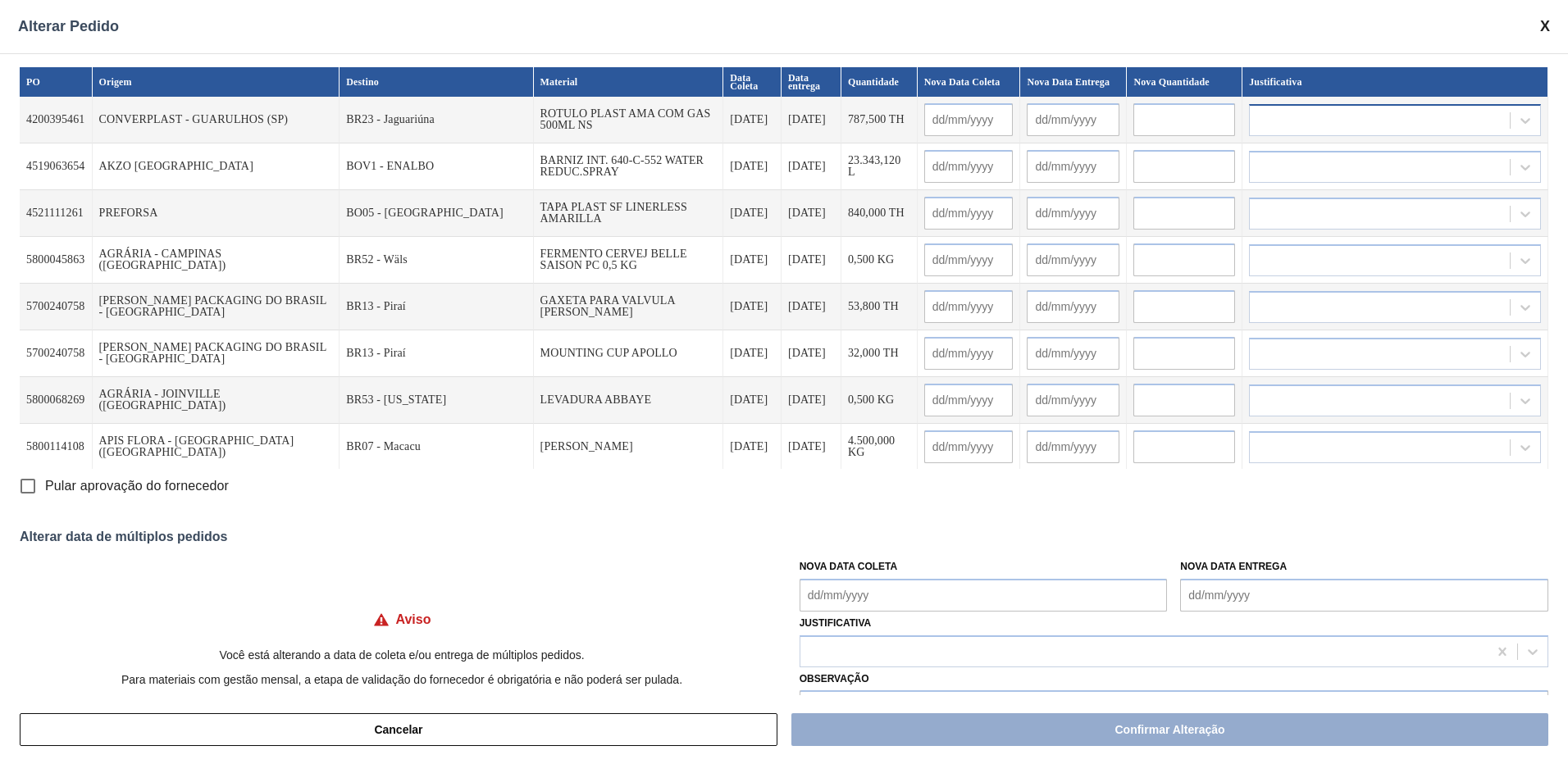
click at [1361, 135] on div at bounding box center [1394, 120] width 292 height 32
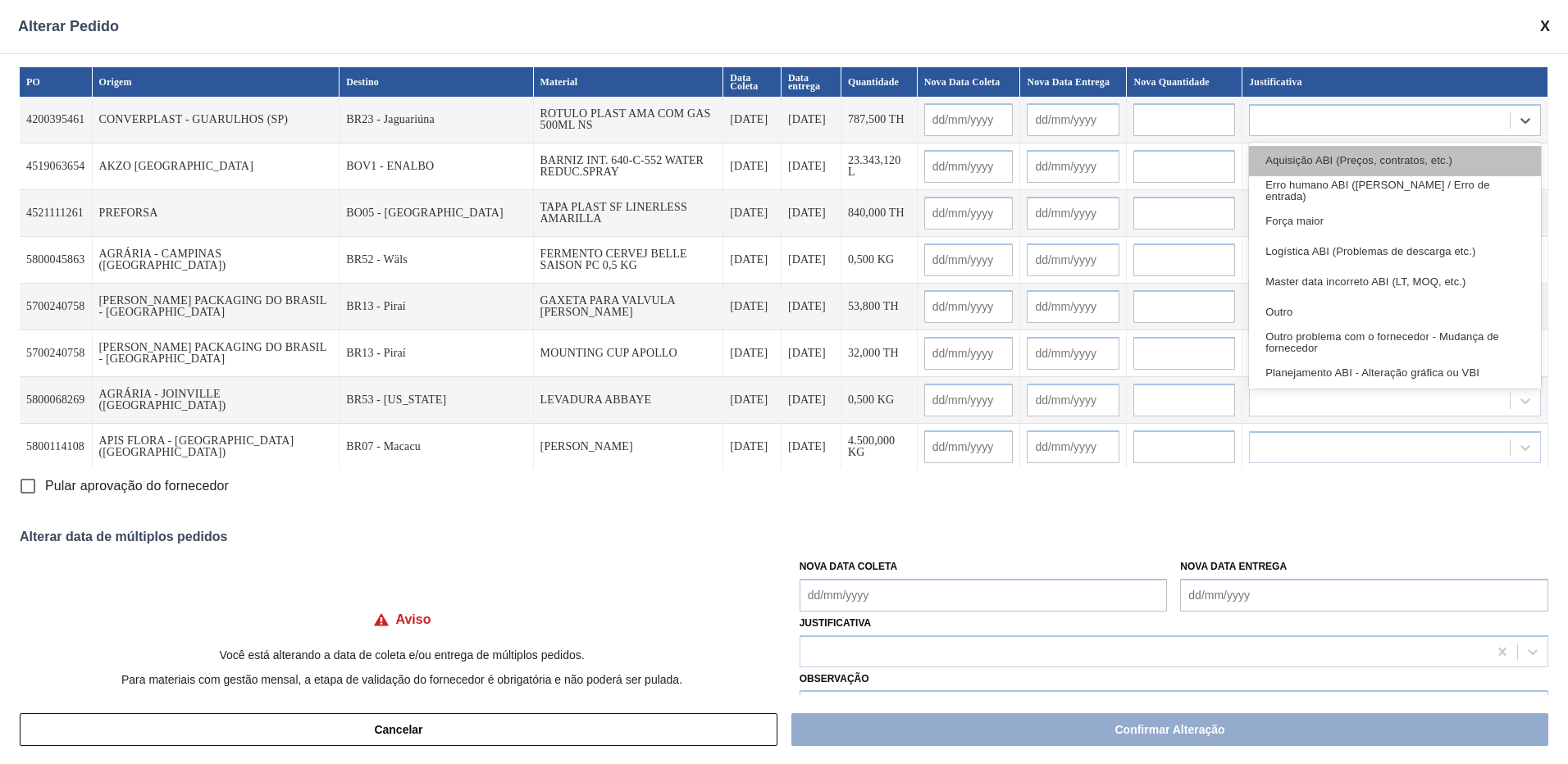
click at [1352, 161] on div "Aquisição ABI (Preços, contratos, etc.)" at bounding box center [1394, 160] width 292 height 30
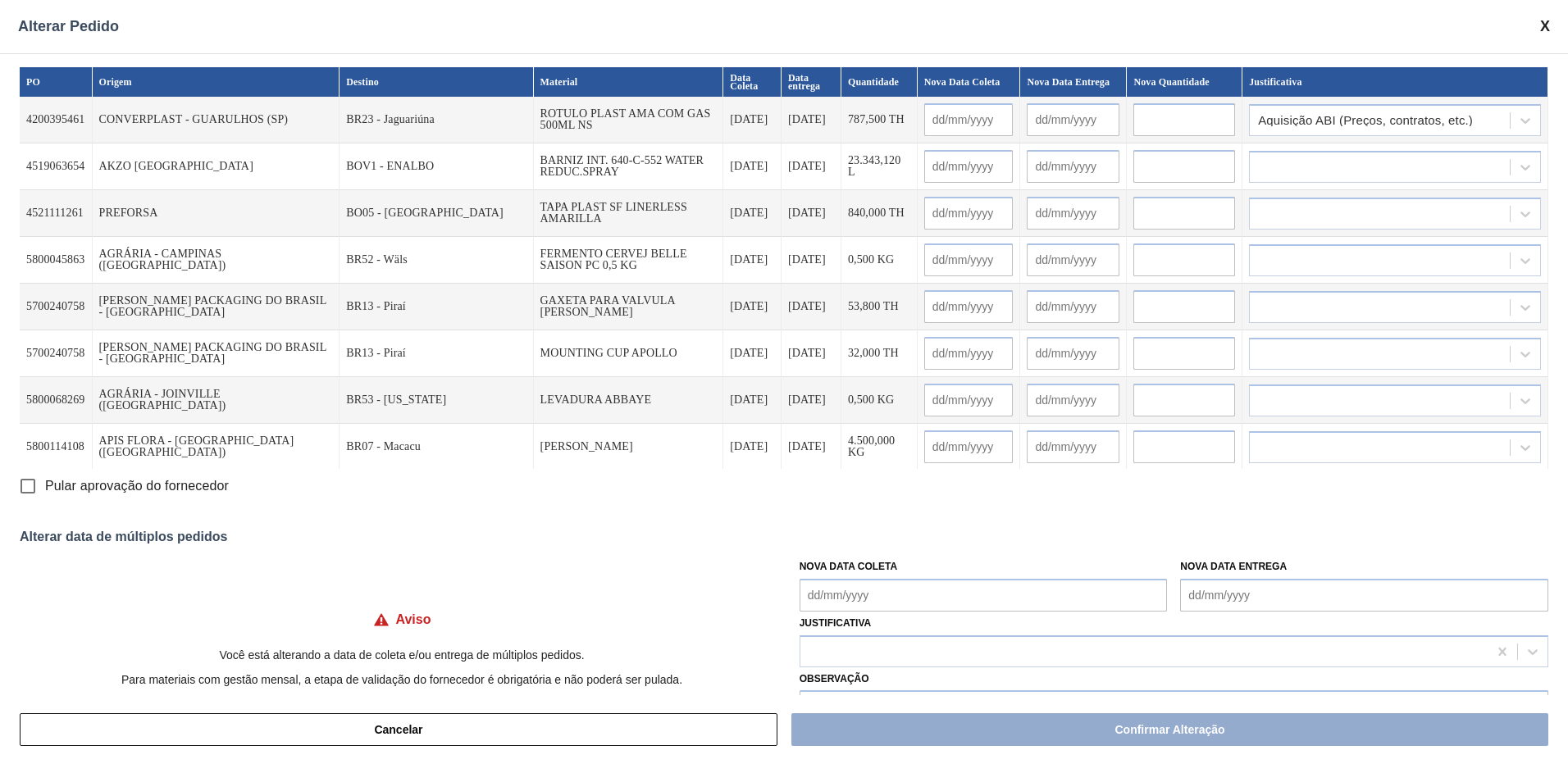
click at [1173, 116] on input "text" at bounding box center [1184, 120] width 102 height 33
click at [1550, 27] on div "Alterar Pedido" at bounding box center [784, 26] width 1568 height 53
click at [1557, 25] on div "Alterar Pedido" at bounding box center [784, 26] width 1568 height 53
click at [1545, 25] on span at bounding box center [1545, 27] width 10 height 17
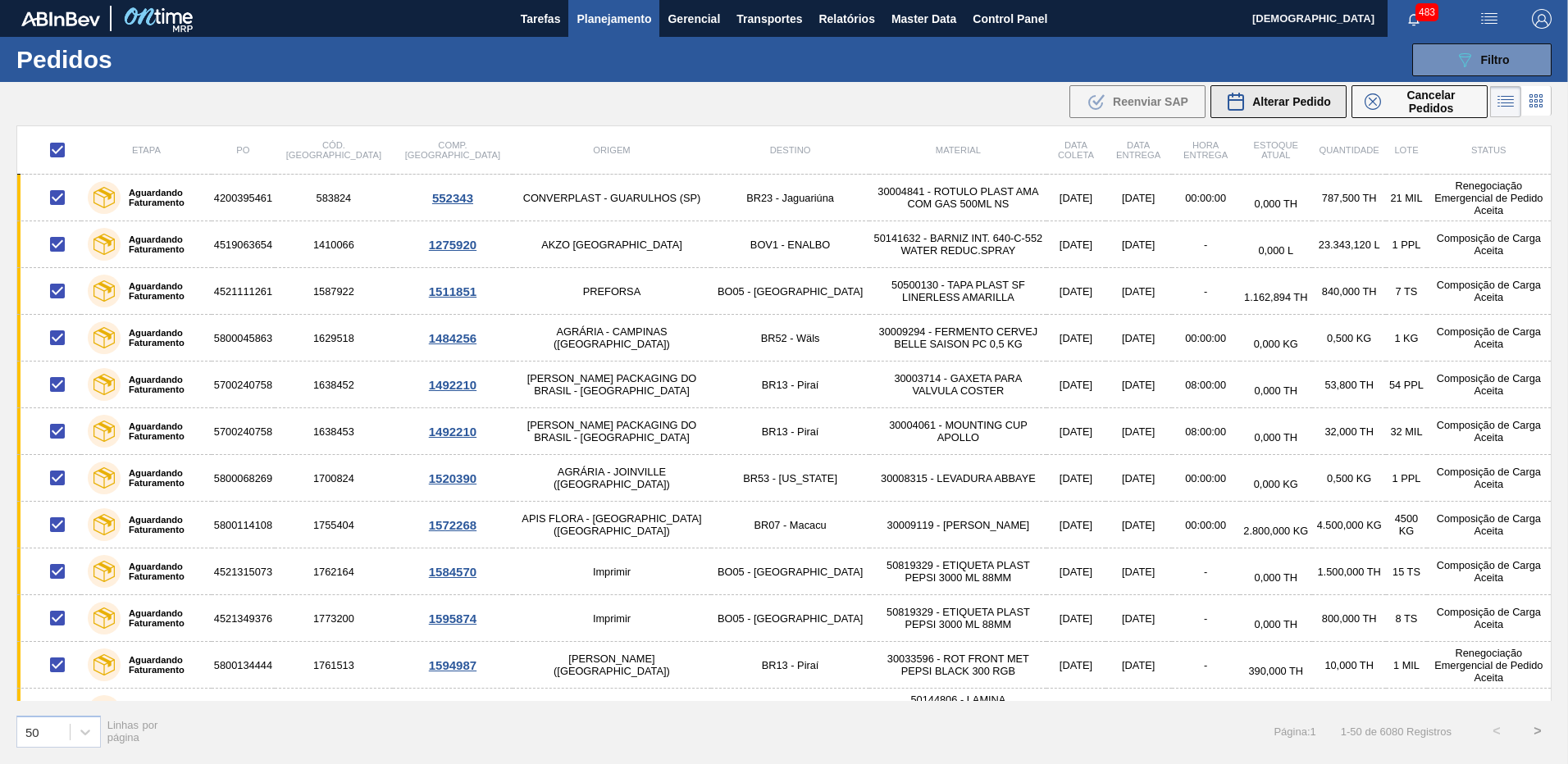
click at [1306, 103] on span "Alterar Pedido" at bounding box center [1291, 101] width 79 height 13
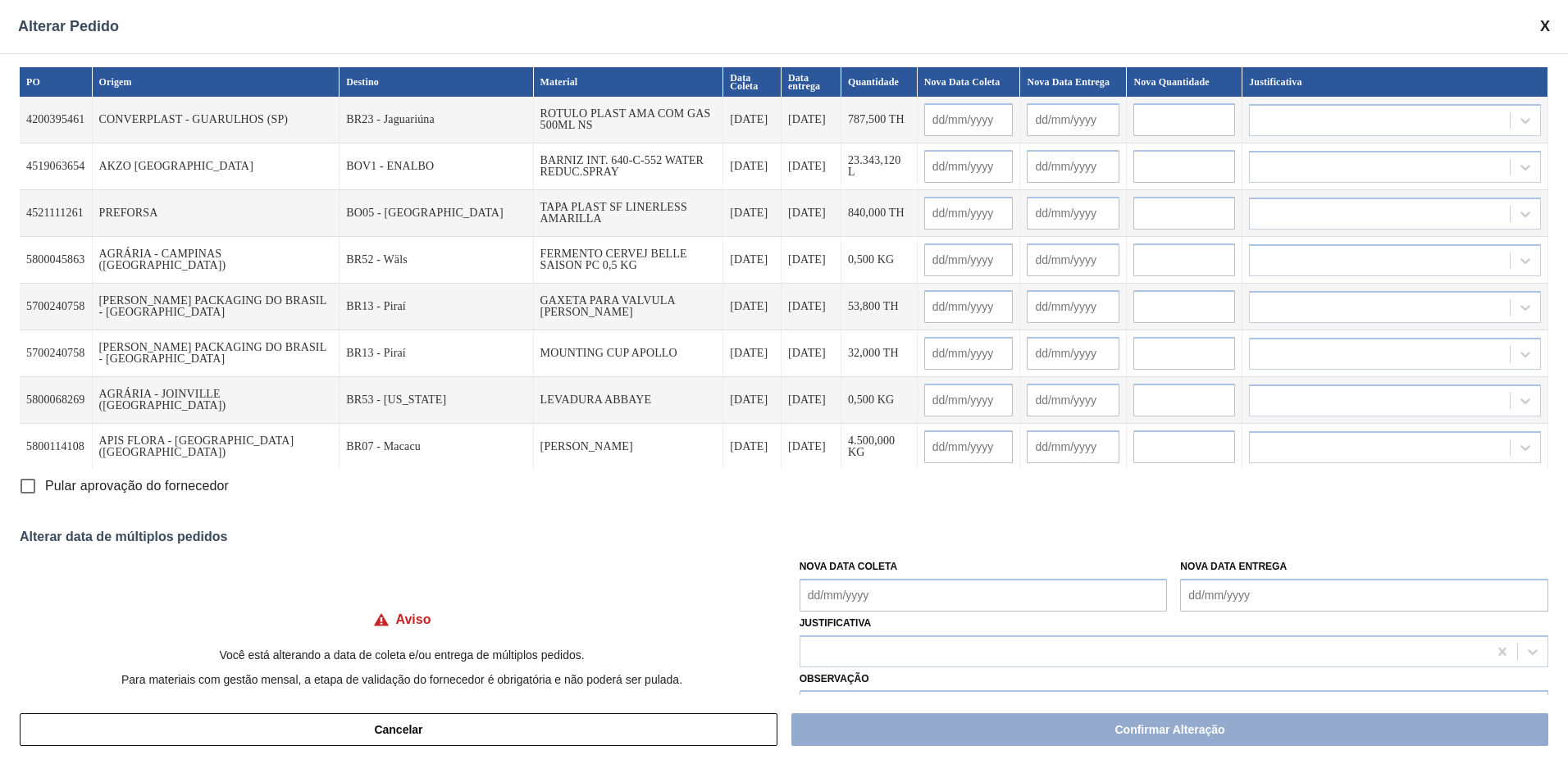
click at [1538, 25] on div "Alterar Pedido" at bounding box center [784, 26] width 1568 height 53
click at [1546, 29] on span at bounding box center [1545, 27] width 10 height 17
